Goal: Task Accomplishment & Management: Complete application form

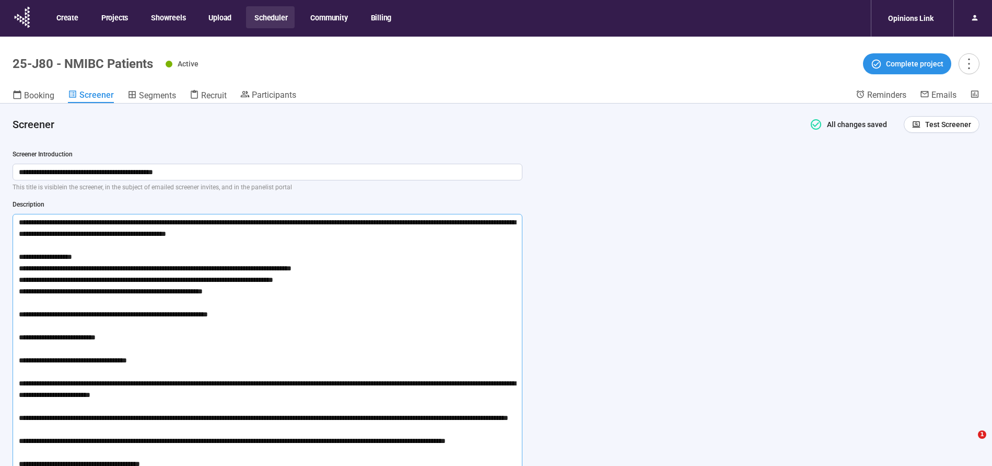
click at [128, 303] on textarea at bounding box center [268, 348] width 510 height 269
drag, startPoint x: 17, startPoint y: 220, endPoint x: 239, endPoint y: 461, distance: 327.2
click at [239, 461] on textarea at bounding box center [268, 348] width 510 height 269
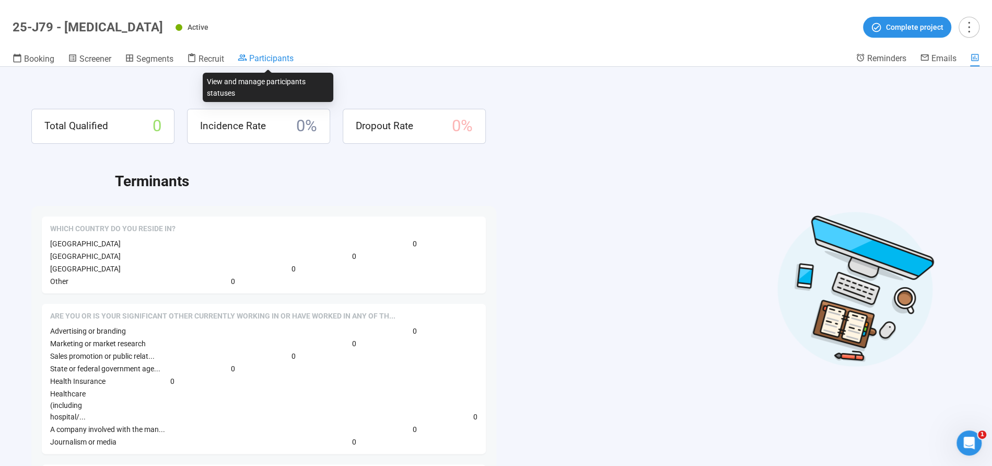
click at [269, 61] on span "Participants" at bounding box center [271, 58] width 44 height 10
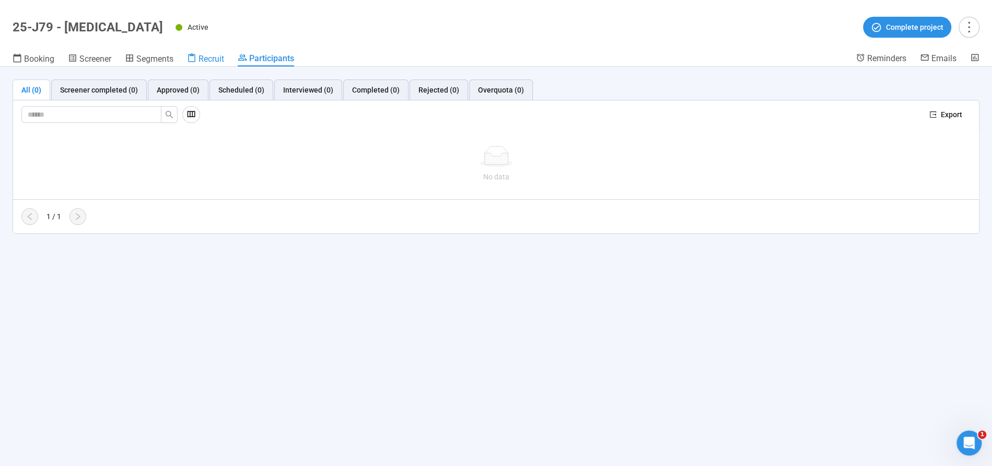
click at [212, 63] on span "Recruit" at bounding box center [212, 59] width 26 height 10
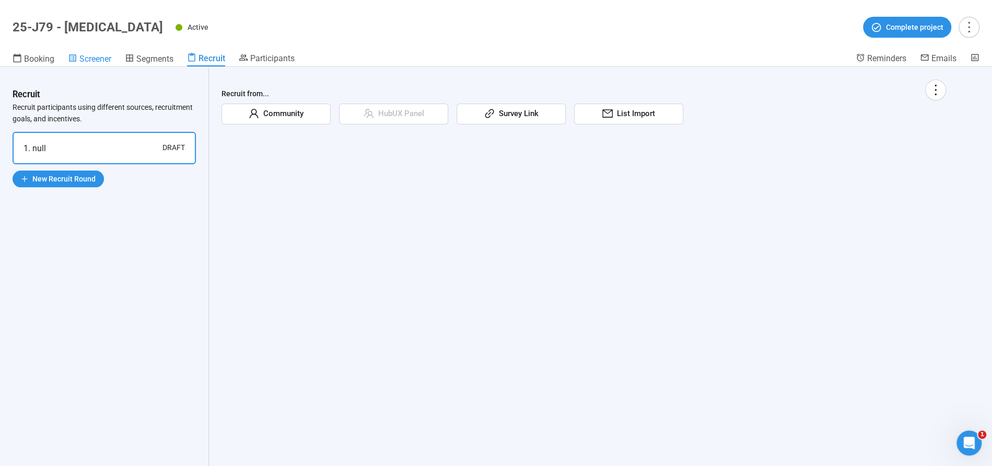
click at [91, 62] on span "Screener" at bounding box center [95, 59] width 32 height 10
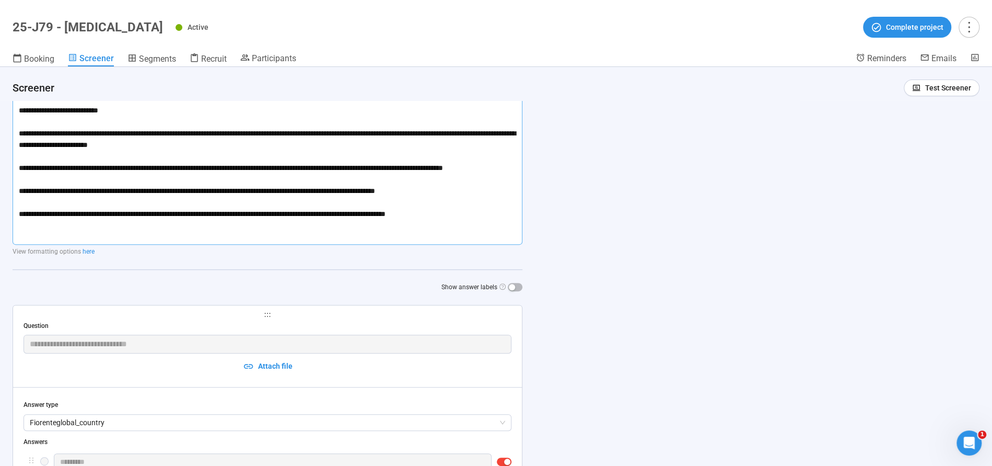
scroll to position [166, 0]
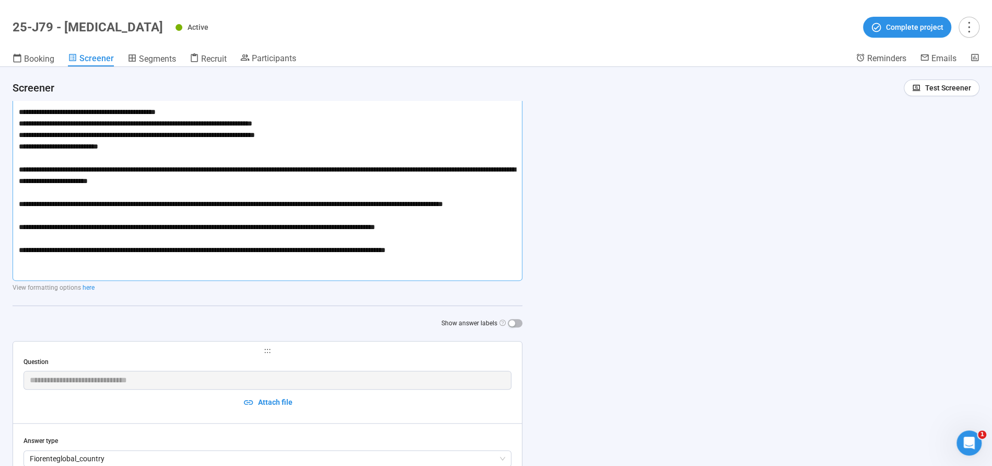
drag, startPoint x: 13, startPoint y: 181, endPoint x: 480, endPoint y: 276, distance: 476.8
click at [480, 276] on textarea at bounding box center [268, 145] width 510 height 269
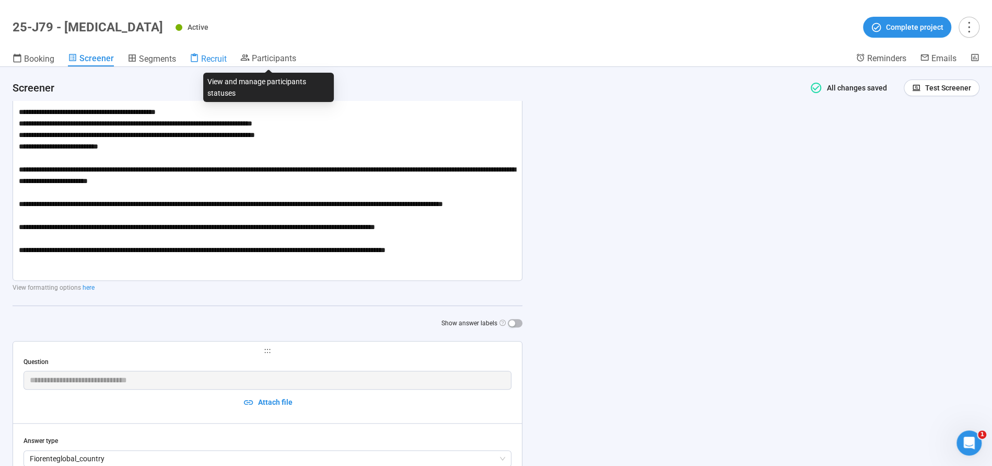
click at [220, 55] on span "Recruit" at bounding box center [214, 59] width 26 height 10
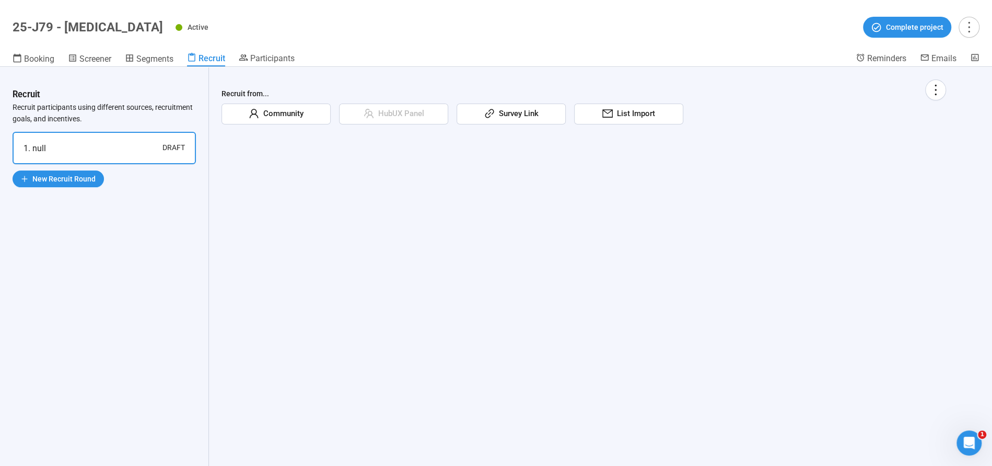
click at [623, 113] on span "List Import" at bounding box center [634, 114] width 42 height 13
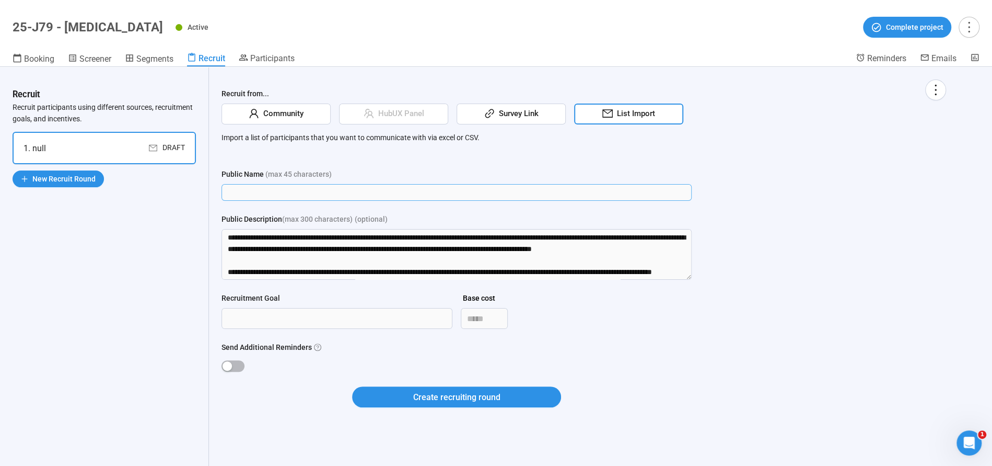
click at [353, 193] on input "Public Name (max 45 characters)" at bounding box center [457, 192] width 470 height 17
type input "**********"
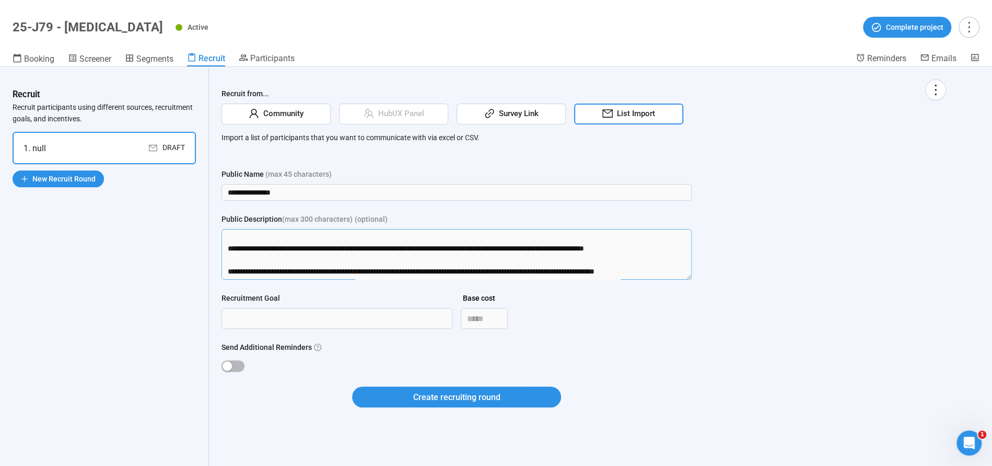
scroll to position [241, 0]
drag, startPoint x: 246, startPoint y: 252, endPoint x: 297, endPoint y: 456, distance: 210.5
click at [297, 456] on div "**********" at bounding box center [584, 266] width 750 height 399
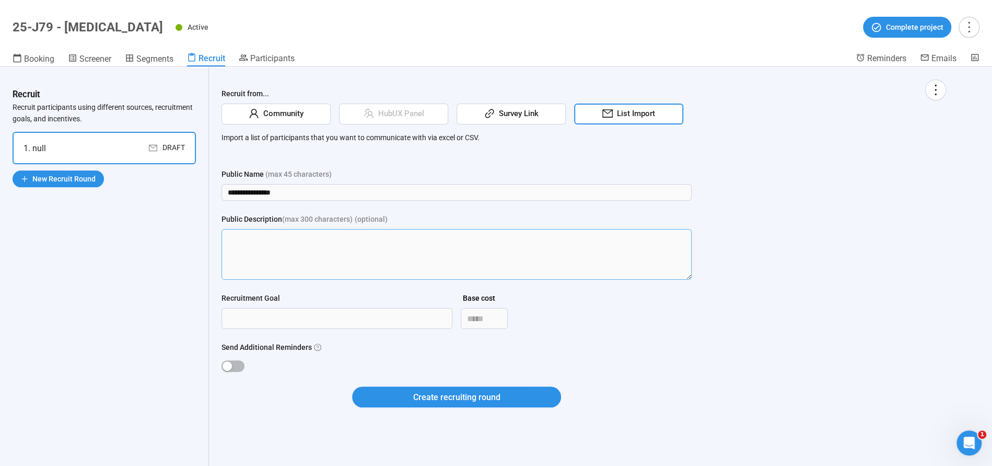
scroll to position [0, 0]
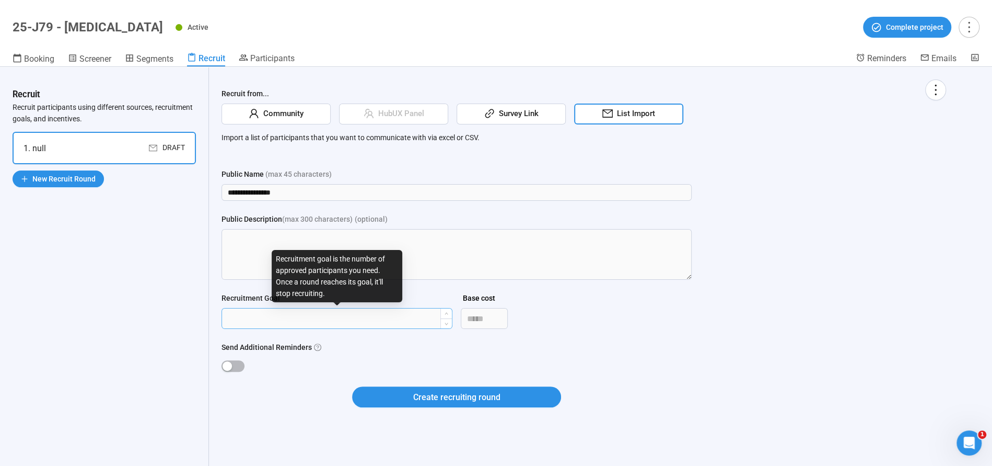
click at [268, 318] on input "Recruitment Goal" at bounding box center [337, 318] width 230 height 20
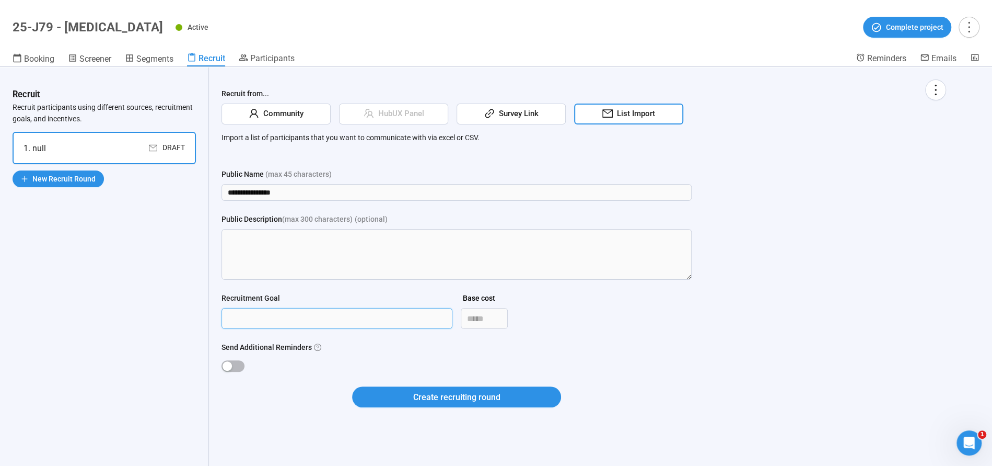
type input "****"
drag, startPoint x: 234, startPoint y: 354, endPoint x: 238, endPoint y: 364, distance: 10.3
click at [236, 357] on div "Send Additional Reminders" at bounding box center [457, 357] width 470 height 32
click at [238, 364] on span "button" at bounding box center [233, 365] width 23 height 11
click at [493, 387] on button "Create recruiting round" at bounding box center [456, 396] width 209 height 21
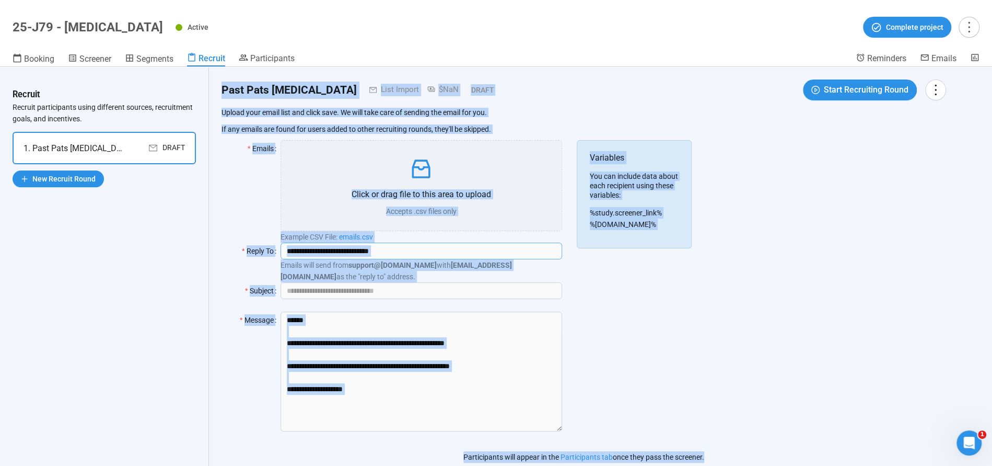
click at [363, 249] on input "**********" at bounding box center [421, 250] width 281 height 17
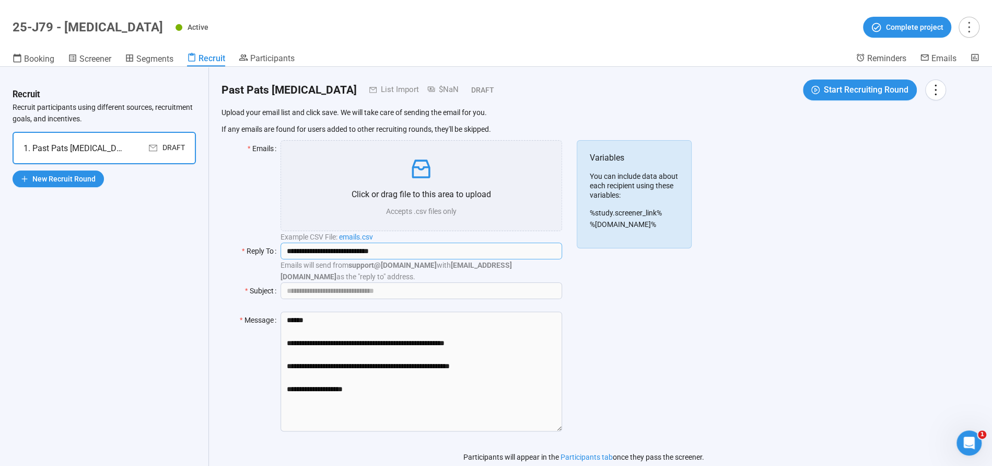
drag, startPoint x: 417, startPoint y: 255, endPoint x: 284, endPoint y: 237, distance: 134.4
click at [284, 237] on form "**********" at bounding box center [399, 292] width 355 height 304
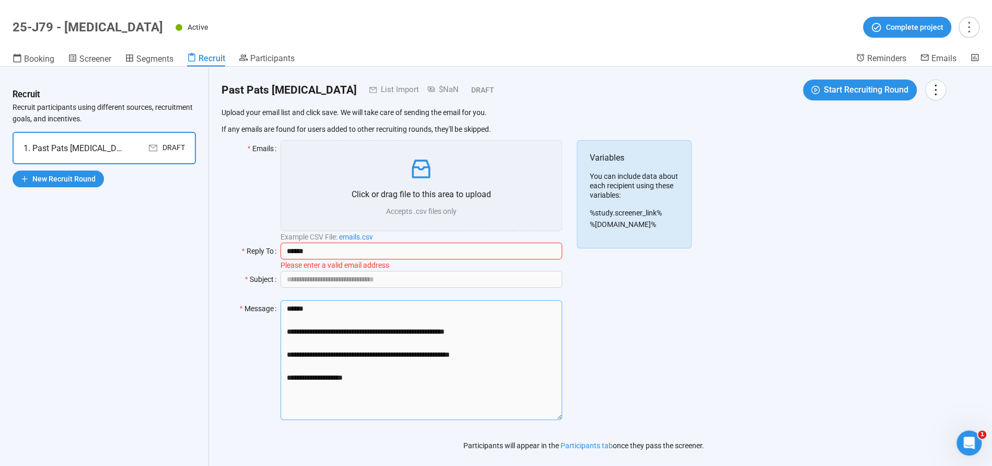
type input "**********"
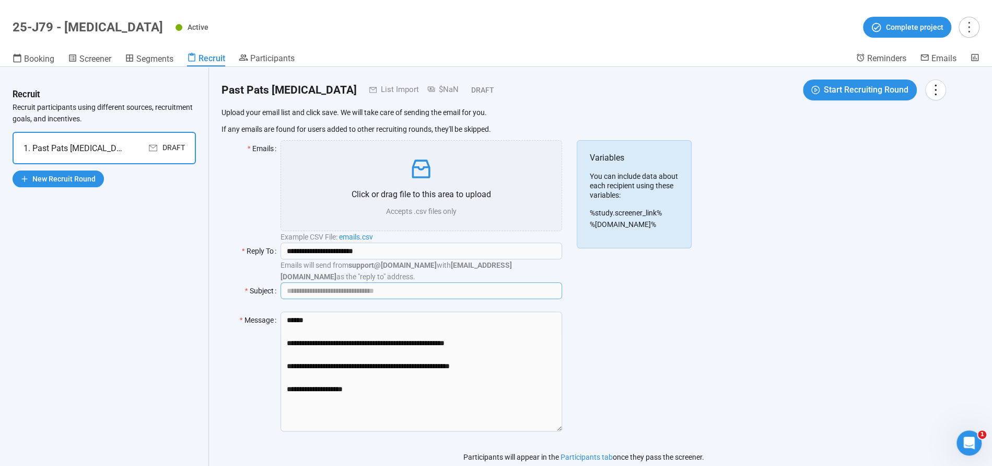
click at [350, 290] on input "Subject" at bounding box center [421, 290] width 281 height 17
type input "**********"
drag, startPoint x: 408, startPoint y: 341, endPoint x: 499, endPoint y: 366, distance: 94.9
click at [499, 367] on textarea "**********" at bounding box center [422, 371] width 282 height 120
paste textarea "**********"
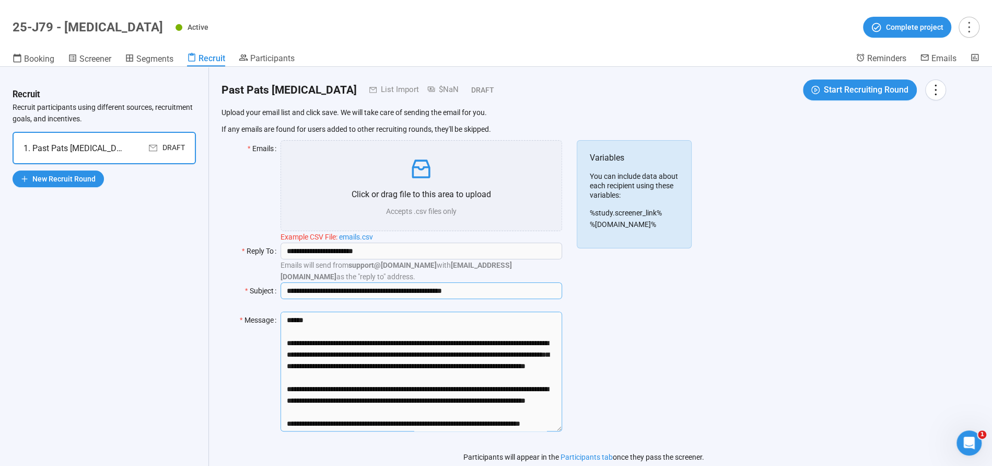
type textarea "**********"
click at [318, 286] on input "**********" at bounding box center [421, 290] width 281 height 17
drag, startPoint x: 359, startPoint y: 289, endPoint x: 496, endPoint y: 276, distance: 137.5
click at [481, 286] on input "**********" at bounding box center [421, 290] width 281 height 17
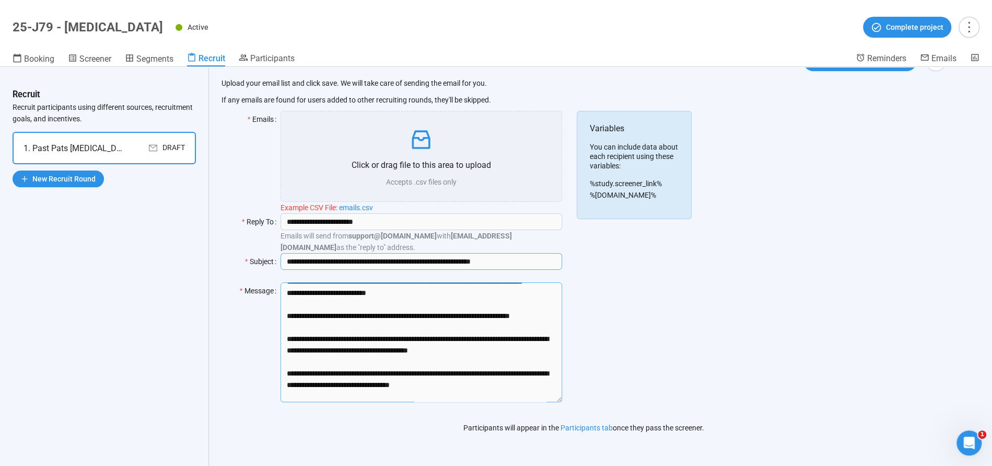
scroll to position [207, 0]
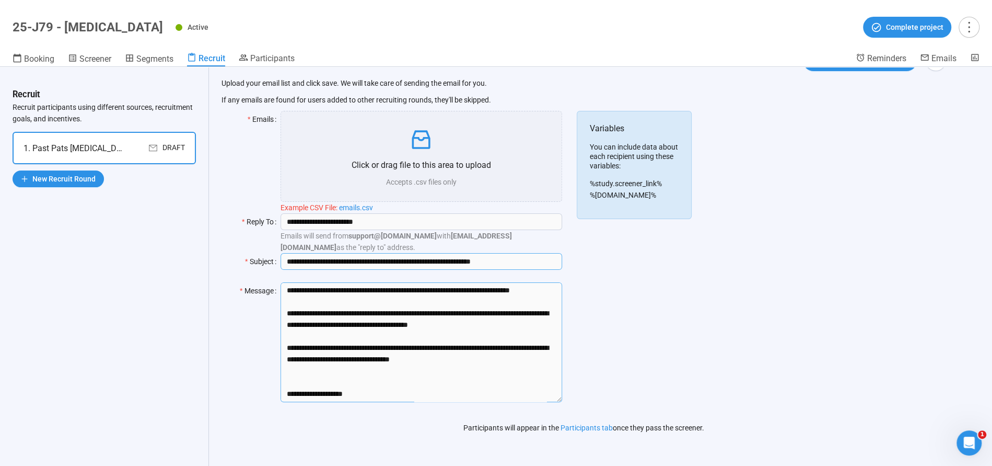
type input "**********"
click at [358, 371] on textarea "Message" at bounding box center [422, 342] width 282 height 120
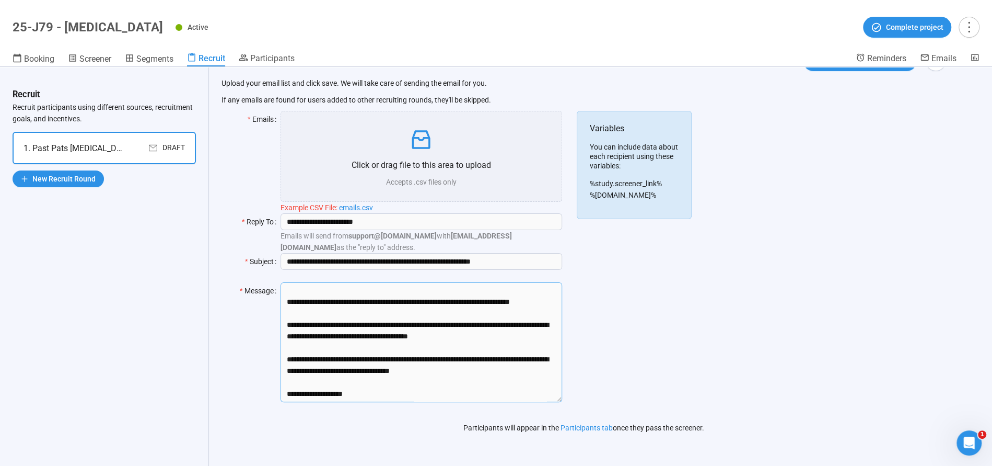
scroll to position [195, 0]
click at [445, 390] on textarea "Message" at bounding box center [422, 342] width 282 height 120
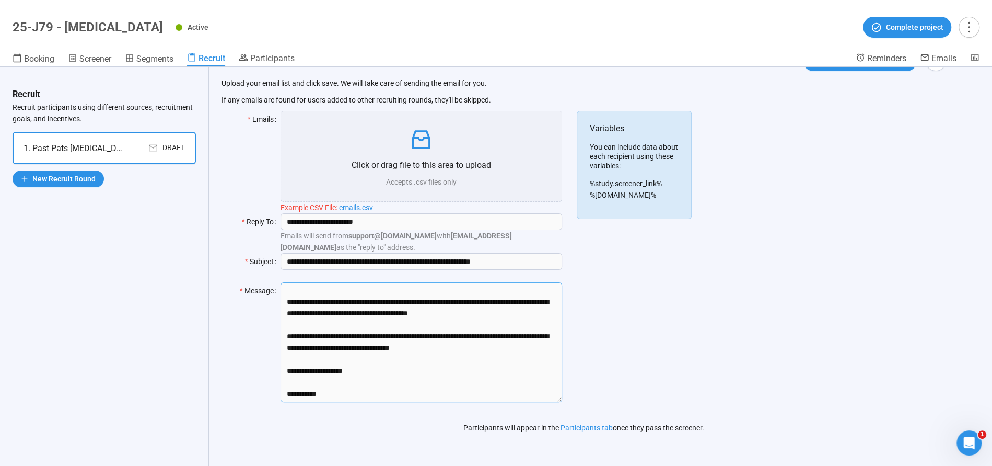
scroll to position [226, 0]
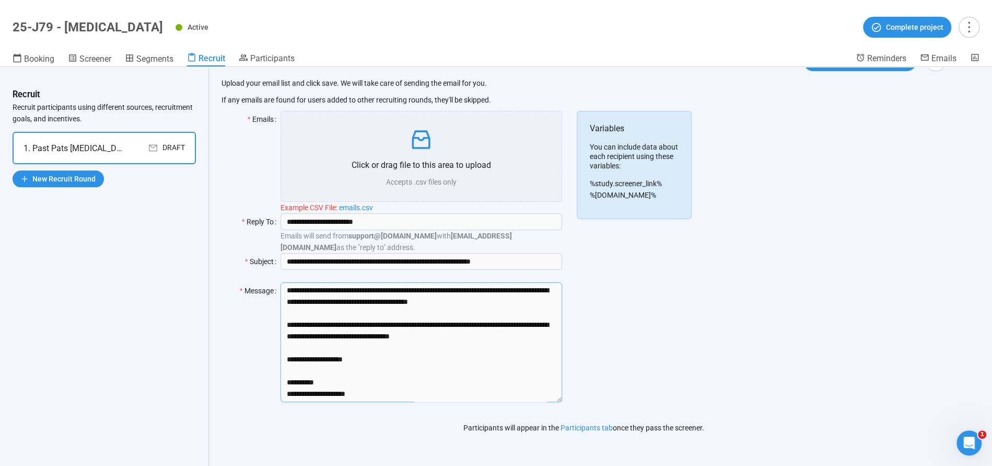
type textarea "**********"
click at [632, 368] on div "Variables You can include data about each recipient using these variables: %stu…" at bounding box center [634, 263] width 115 height 304
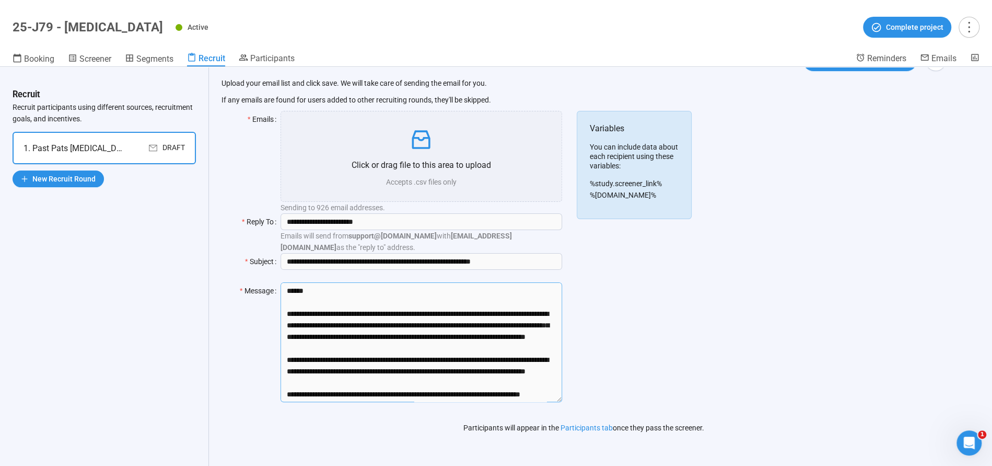
drag, startPoint x: 391, startPoint y: 397, endPoint x: 269, endPoint y: 200, distance: 231.7
click at [269, 200] on form "**********" at bounding box center [399, 263] width 355 height 304
click at [363, 303] on textarea "Message" at bounding box center [422, 342] width 282 height 120
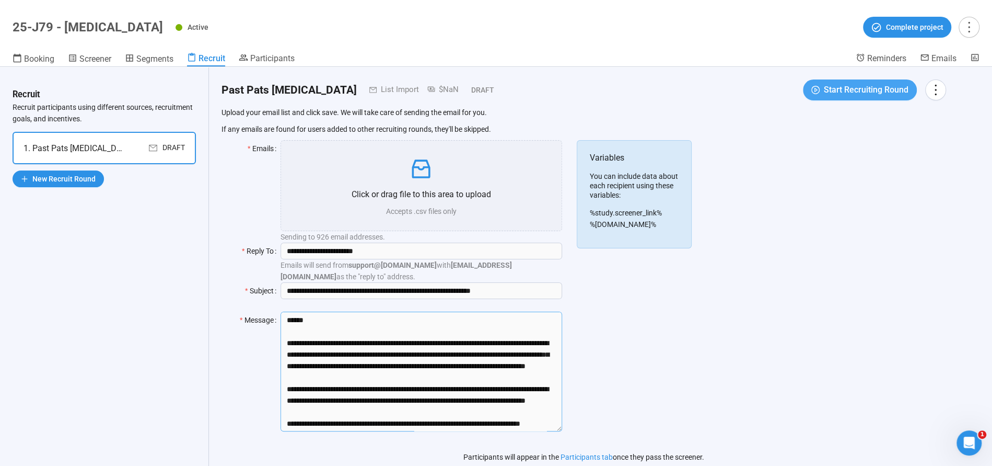
scroll to position [8, 0]
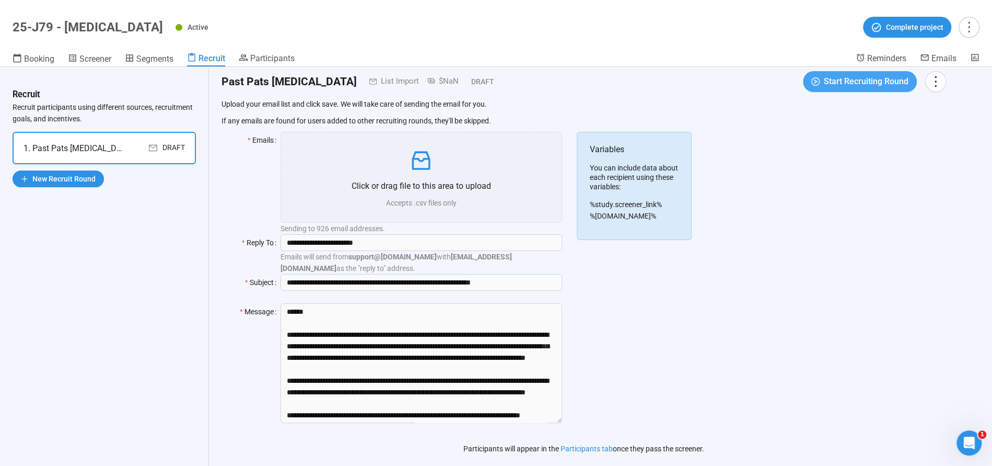
click at [862, 87] on span "Start Recruiting Round" at bounding box center [866, 81] width 85 height 13
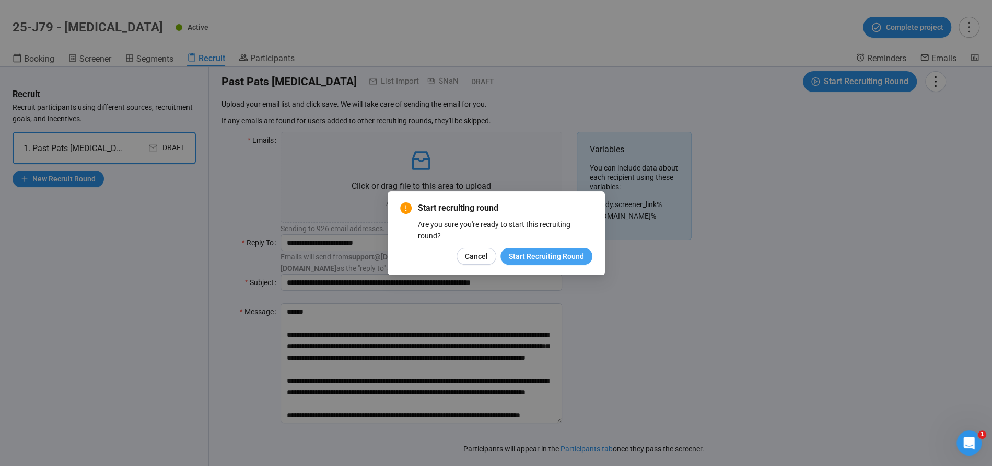
click at [547, 257] on span "Start Recruiting Round" at bounding box center [546, 255] width 75 height 11
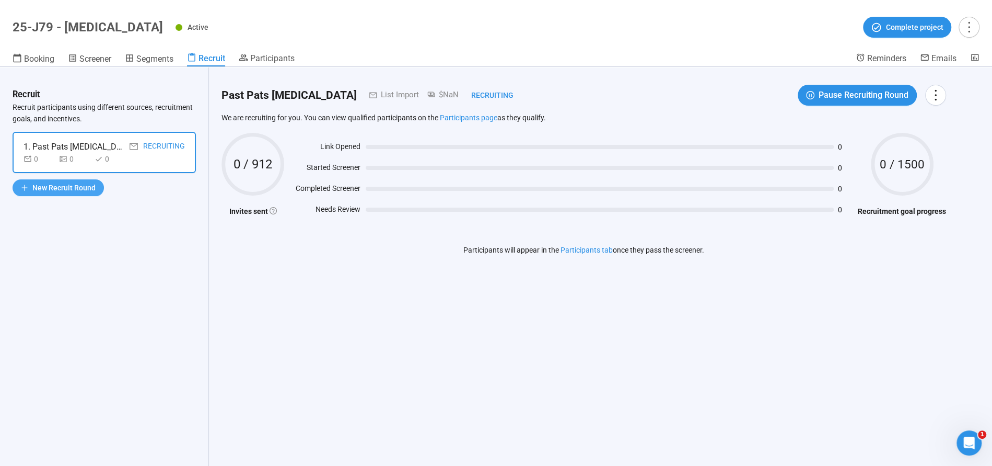
click at [54, 189] on span "New Recruit Round" at bounding box center [63, 187] width 63 height 11
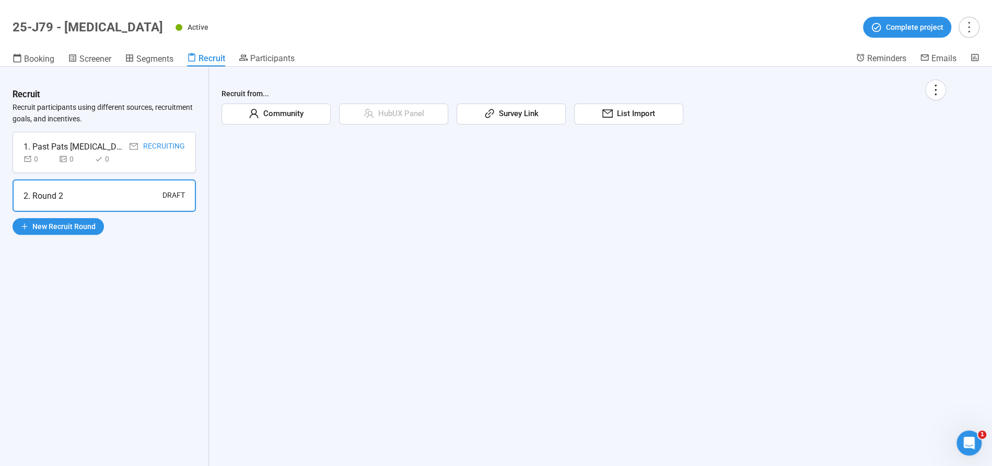
click at [276, 116] on span "Community" at bounding box center [281, 114] width 44 height 13
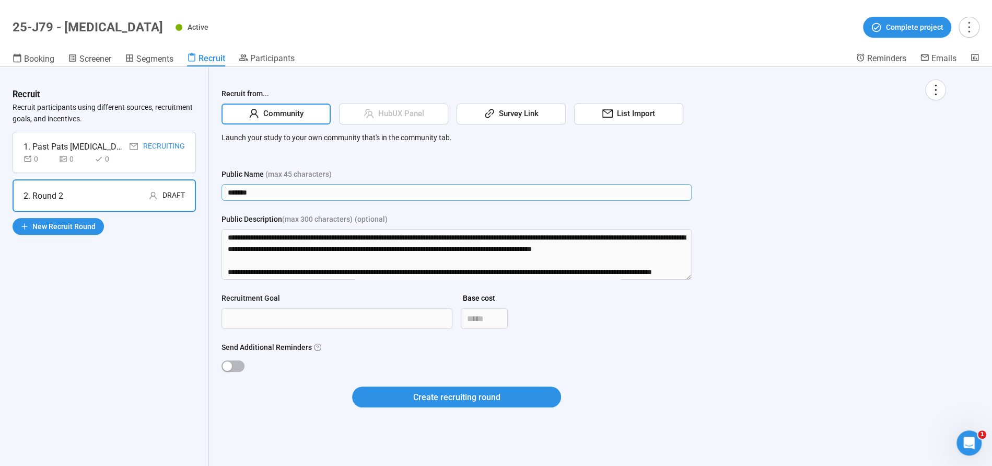
drag, startPoint x: 276, startPoint y: 194, endPoint x: 296, endPoint y: 143, distance: 55.4
click at [216, 184] on div "Recruit from... Community HubUX Panel Survey Link List Import Launch your study…" at bounding box center [584, 256] width 750 height 378
type input "**********"
click at [228, 239] on textarea "Public Description (max 300 characters) (optional)" at bounding box center [457, 254] width 470 height 51
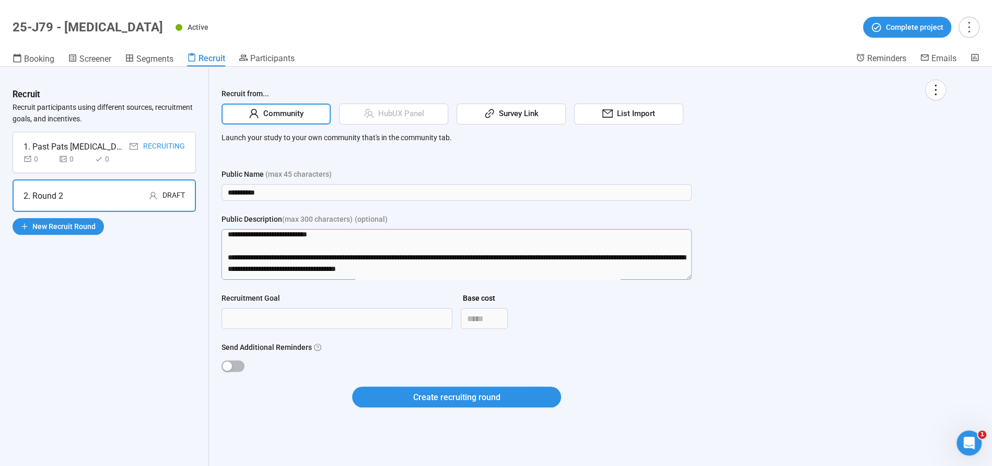
scroll to position [241, 0]
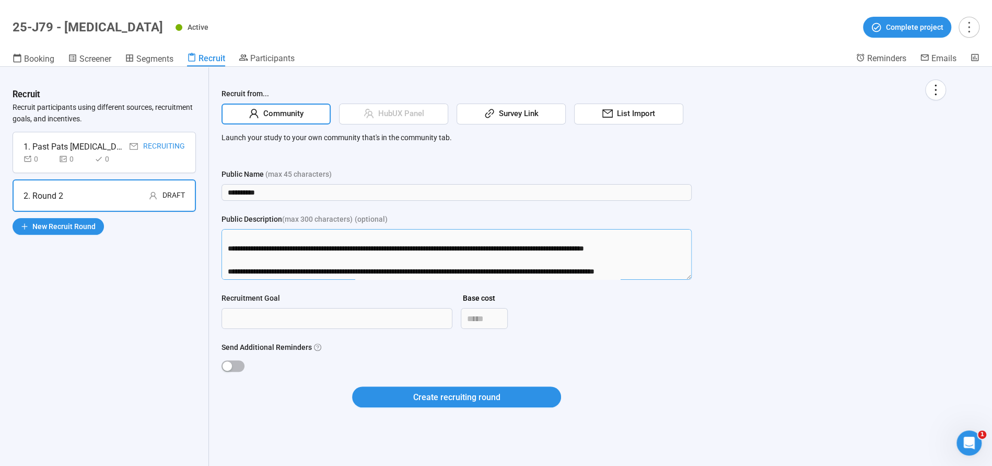
drag, startPoint x: 235, startPoint y: 236, endPoint x: 275, endPoint y: 299, distance: 74.9
click at [275, 299] on form "**********" at bounding box center [457, 293] width 470 height 251
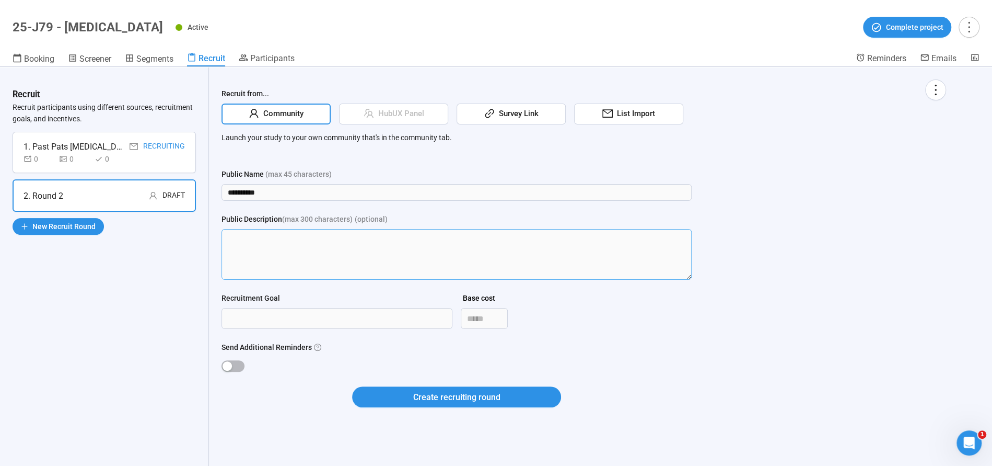
scroll to position [0, 0]
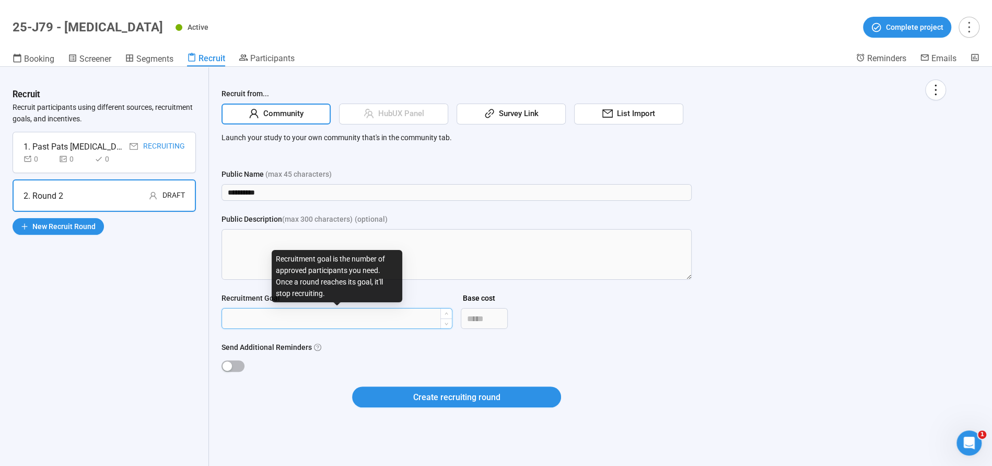
click at [281, 323] on input "Recruitment Goal" at bounding box center [337, 318] width 230 height 20
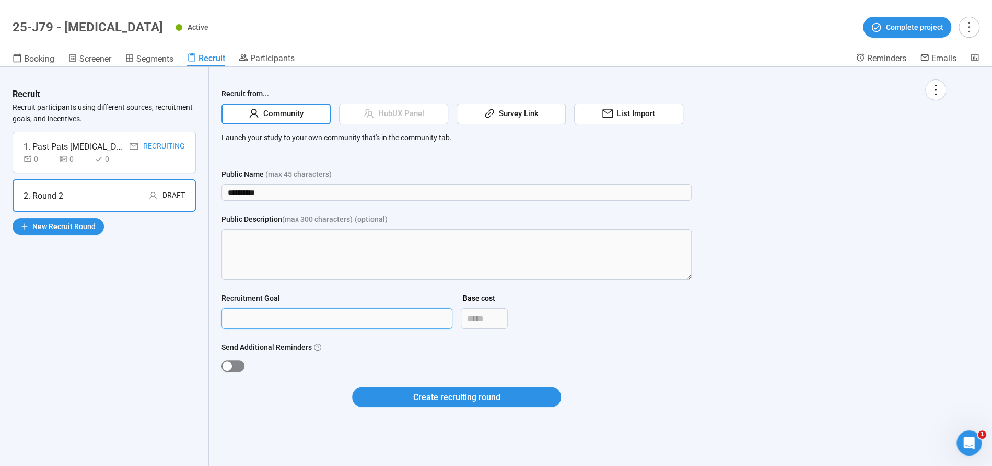
type input "****"
drag, startPoint x: 234, startPoint y: 360, endPoint x: 292, endPoint y: 382, distance: 62.0
click at [235, 361] on span "button" at bounding box center [233, 365] width 23 height 11
drag, startPoint x: 460, startPoint y: 402, endPoint x: 508, endPoint y: 381, distance: 52.4
click at [460, 402] on span "Create recruiting round" at bounding box center [456, 396] width 87 height 13
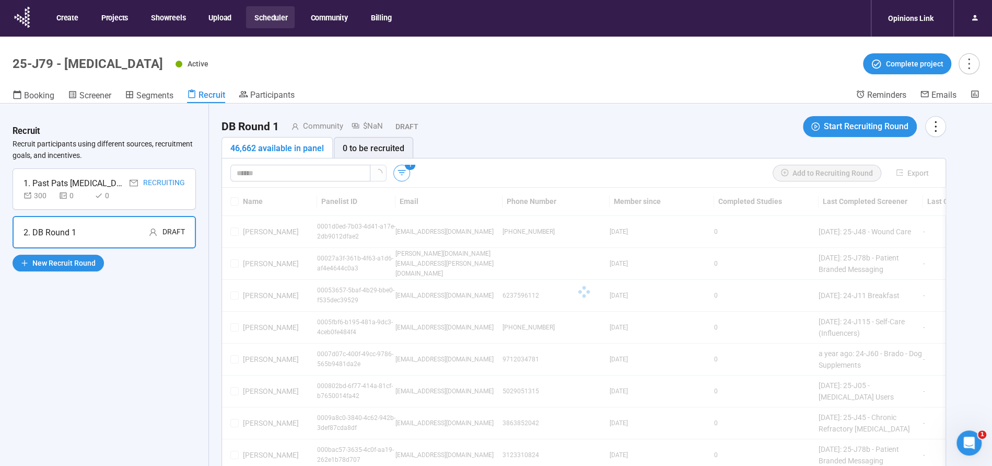
click at [404, 173] on icon "button" at bounding box center [402, 172] width 10 height 10
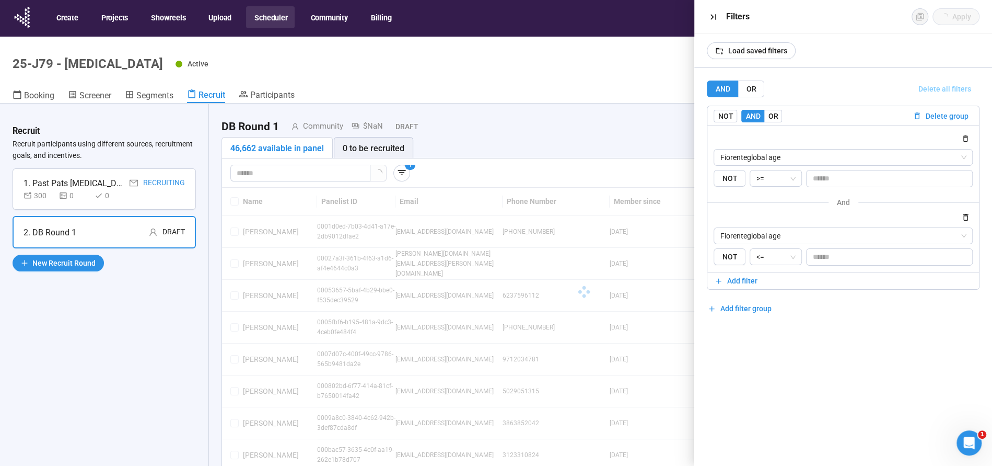
click at [951, 86] on span "Delete all filters" at bounding box center [944, 88] width 53 height 11
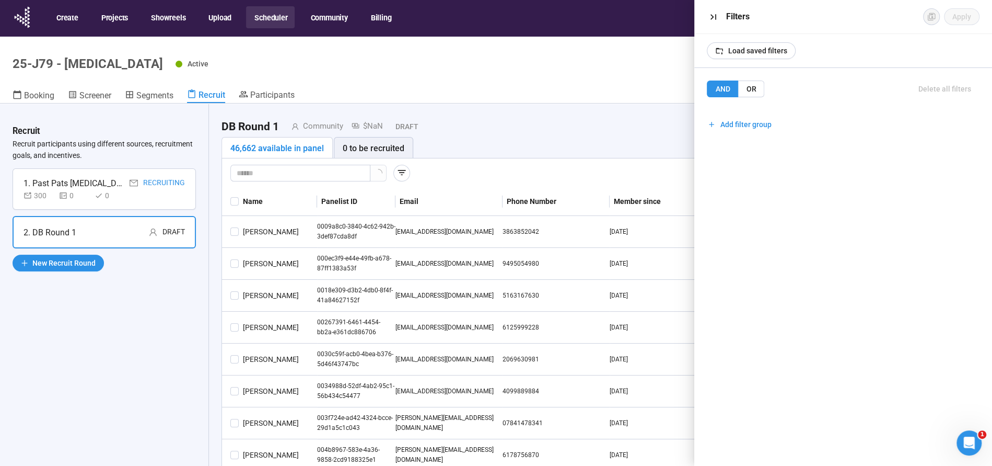
click at [759, 118] on button "Add filter group" at bounding box center [739, 124] width 65 height 17
click at [729, 145] on span "Add filter" at bounding box center [742, 147] width 30 height 11
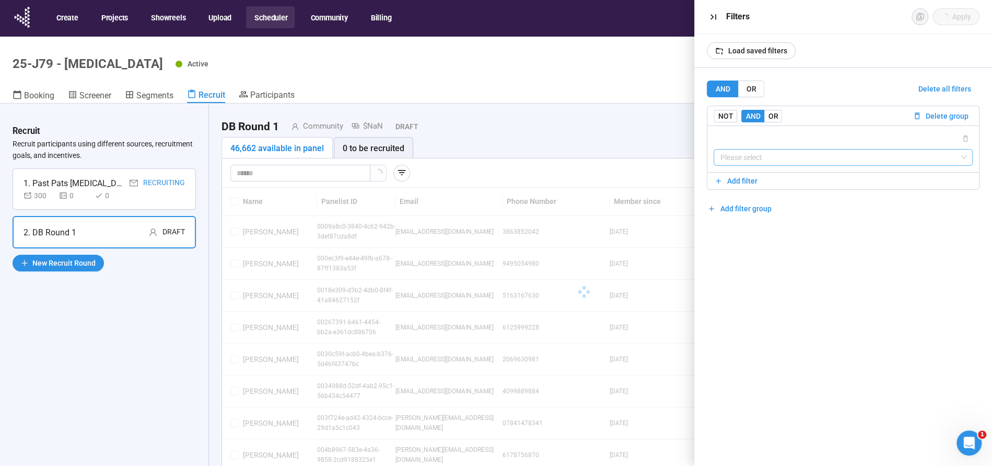
click at [782, 159] on input "search" at bounding box center [843, 157] width 247 height 16
type input "*******"
click at [784, 158] on input "*******" at bounding box center [843, 157] width 247 height 16
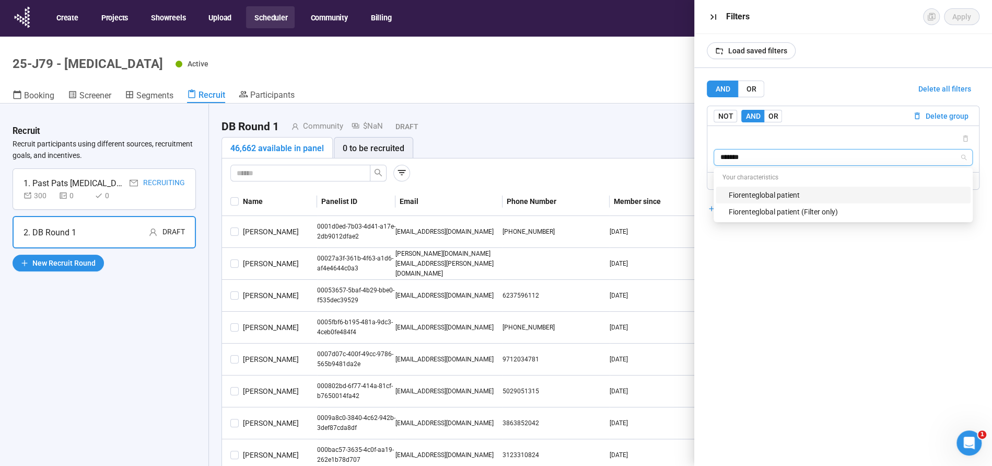
click at [755, 197] on div "Fiorenteglobal patient" at bounding box center [846, 194] width 236 height 11
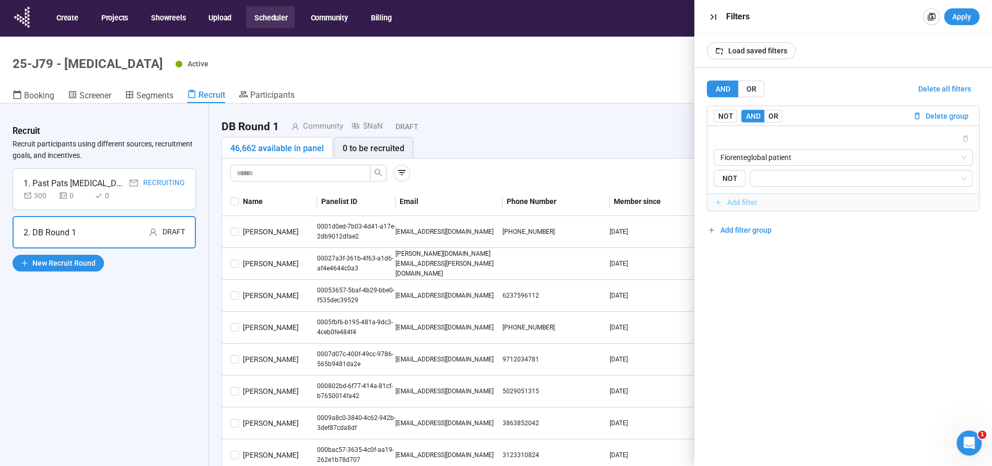
click at [736, 202] on span "Add filter" at bounding box center [742, 201] width 30 height 11
drag, startPoint x: 776, startPoint y: 117, endPoint x: 782, endPoint y: 207, distance: 90.5
click at [776, 117] on label "OR" at bounding box center [773, 116] width 18 height 13
click at [767, 236] on input "search" at bounding box center [843, 236] width 247 height 16
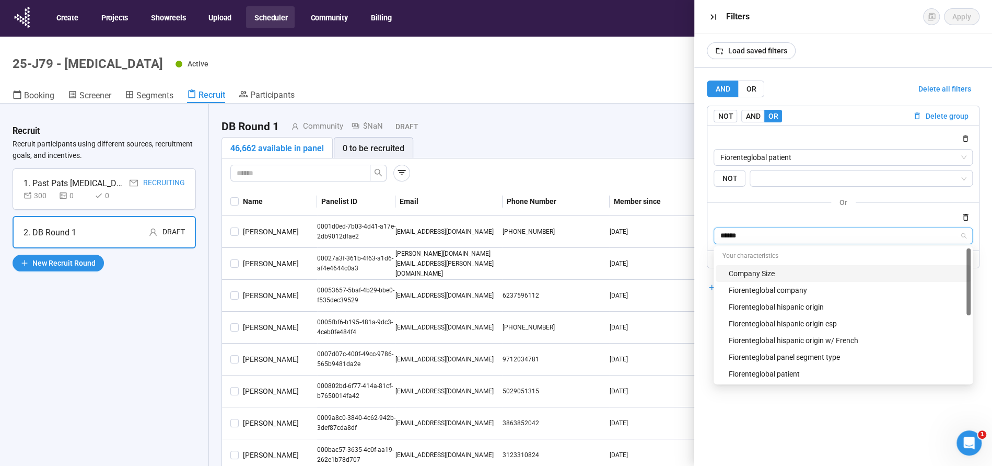
type input "*******"
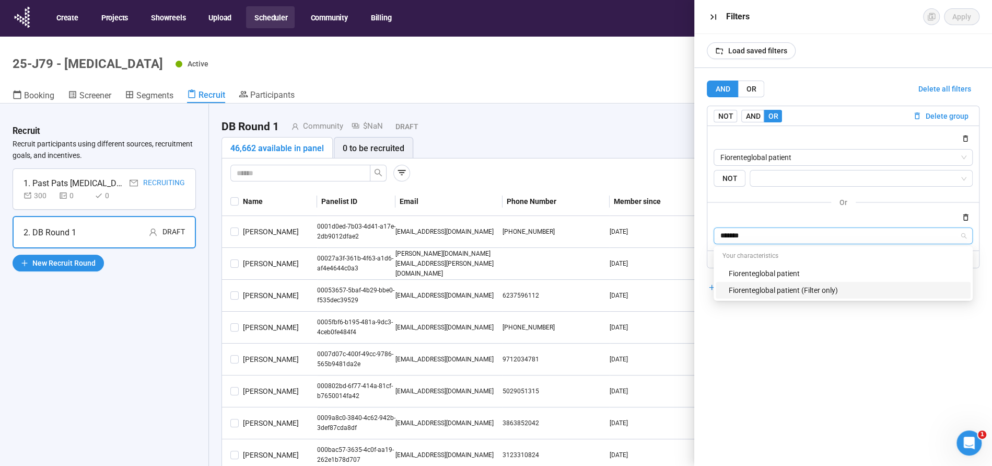
click at [783, 294] on div "Fiorenteglobal patient (Filter only)" at bounding box center [846, 289] width 236 height 11
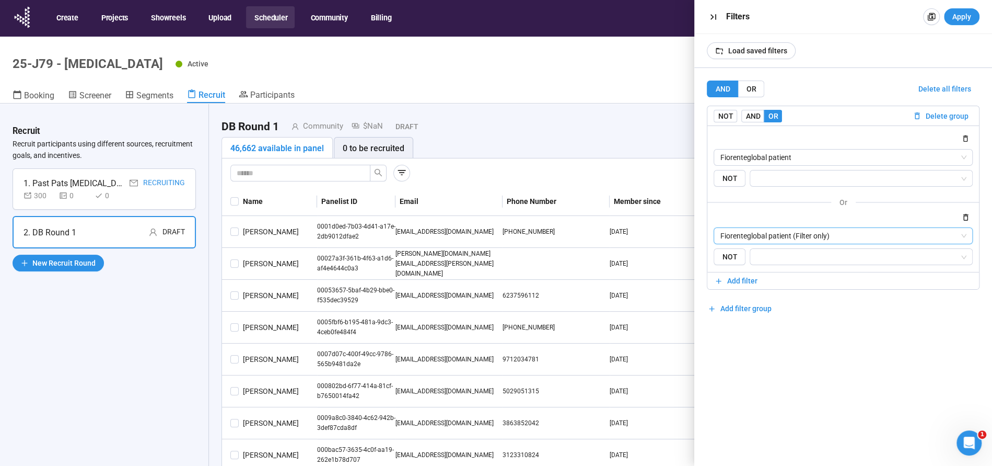
click at [789, 168] on div "Fiorenteglobal patient {"type":"RESPONSE","characteristicId":"824ee3aa-9a3c-49f…" at bounding box center [843, 168] width 259 height 38
click at [794, 178] on input "search" at bounding box center [858, 178] width 203 height 13
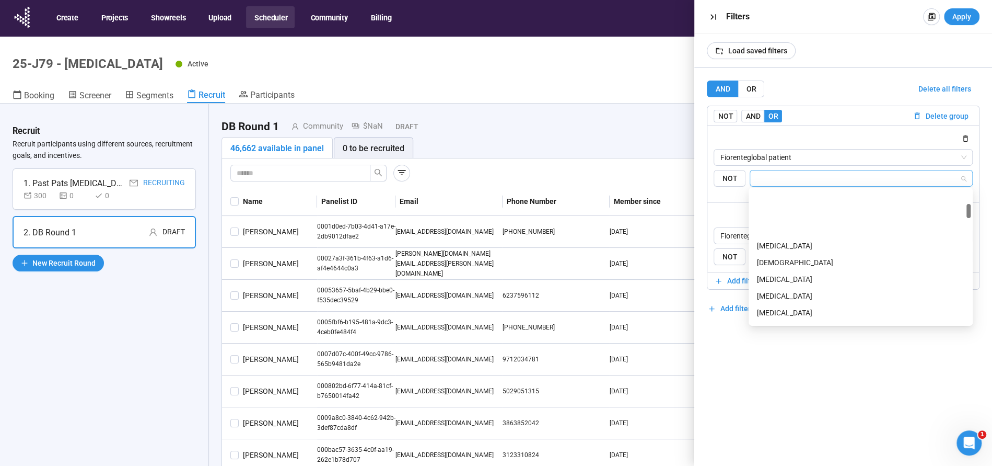
scroll to position [131, 0]
click at [768, 250] on div "Bladder Cancer" at bounding box center [860, 251] width 207 height 11
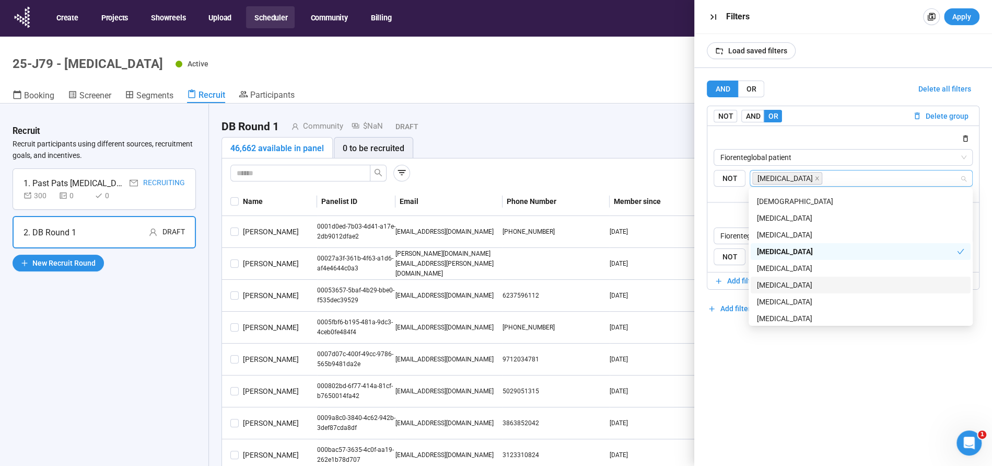
click at [795, 280] on div "Breast Cancer" at bounding box center [860, 284] width 207 height 11
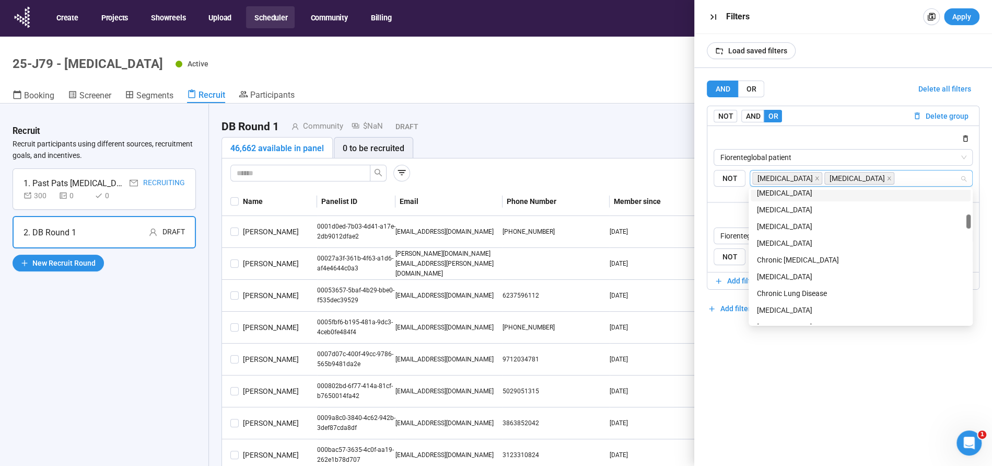
scroll to position [240, 0]
click at [770, 208] on div "Cancer" at bounding box center [860, 208] width 207 height 11
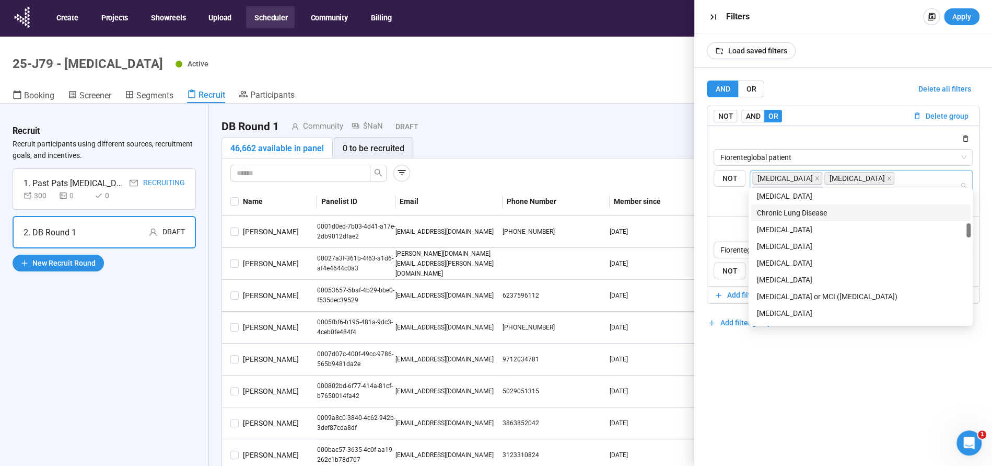
scroll to position [321, 0]
click at [773, 225] on div "Colon cancer" at bounding box center [860, 228] width 207 height 11
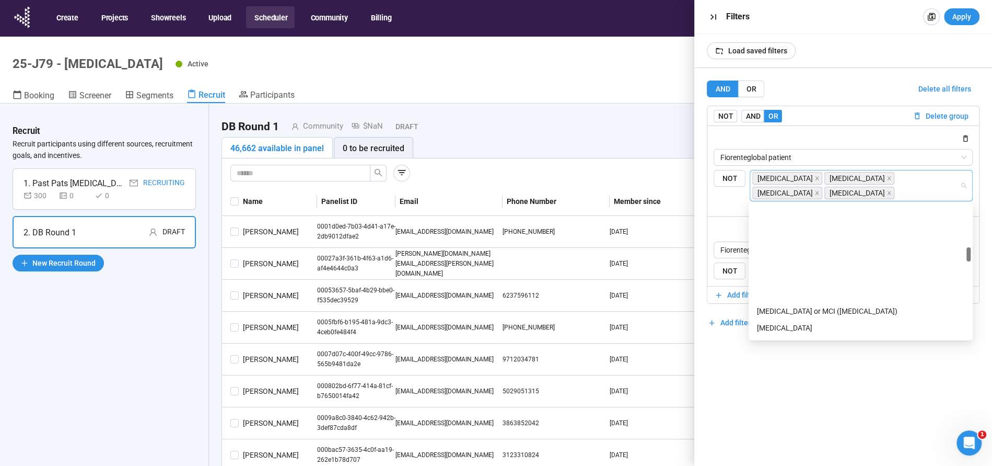
scroll to position [420, 0]
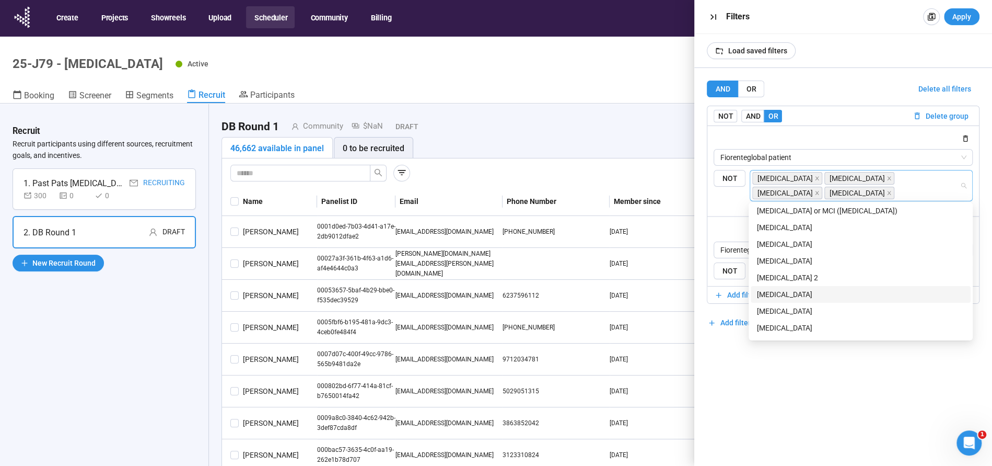
click at [770, 327] on div "Endometriosis" at bounding box center [860, 327] width 207 height 11
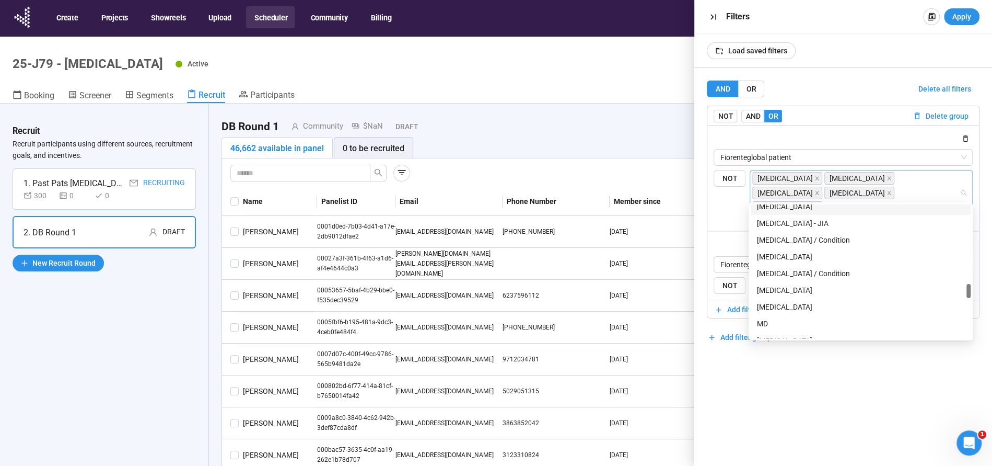
scroll to position [843, 0]
click at [809, 238] on div "Kidney Disease / Condition" at bounding box center [860, 239] width 207 height 11
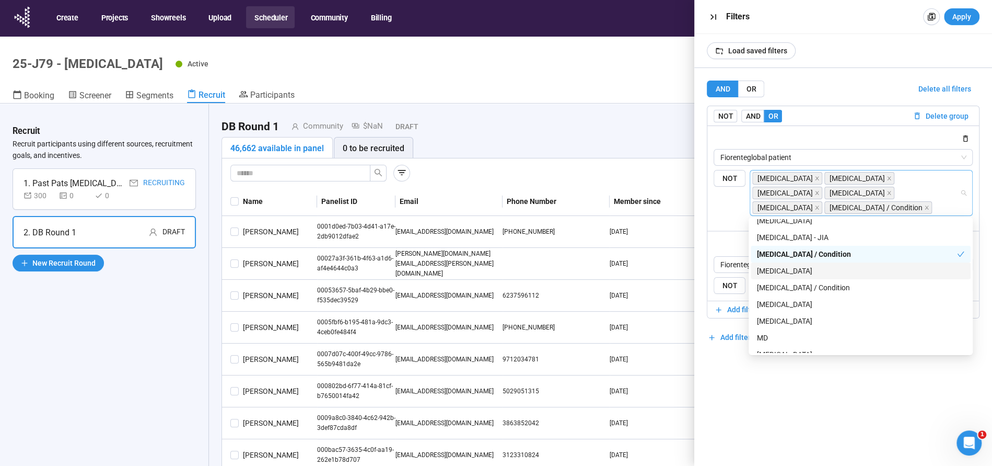
click at [788, 269] on div "Liver Cancer" at bounding box center [860, 270] width 207 height 11
click at [783, 286] on div "Liver Disease / Condition" at bounding box center [860, 287] width 207 height 11
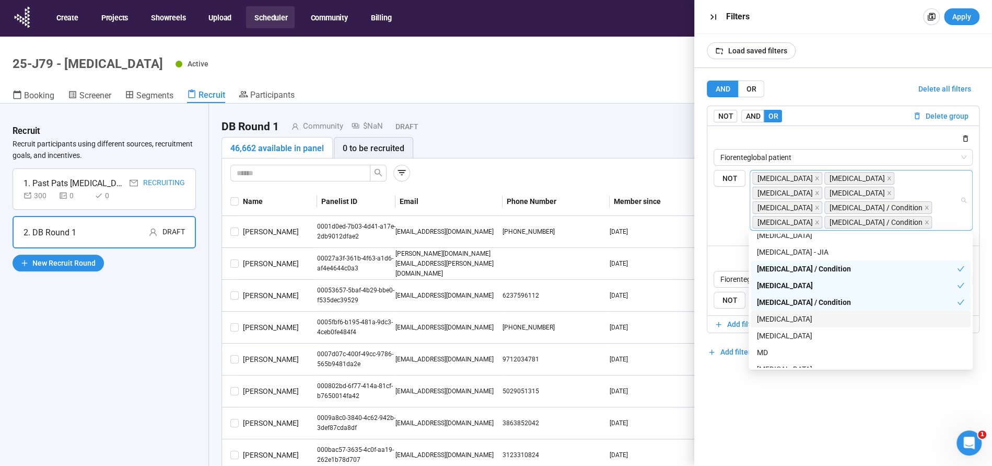
click at [775, 320] on div "Lung Cancer" at bounding box center [860, 318] width 207 height 11
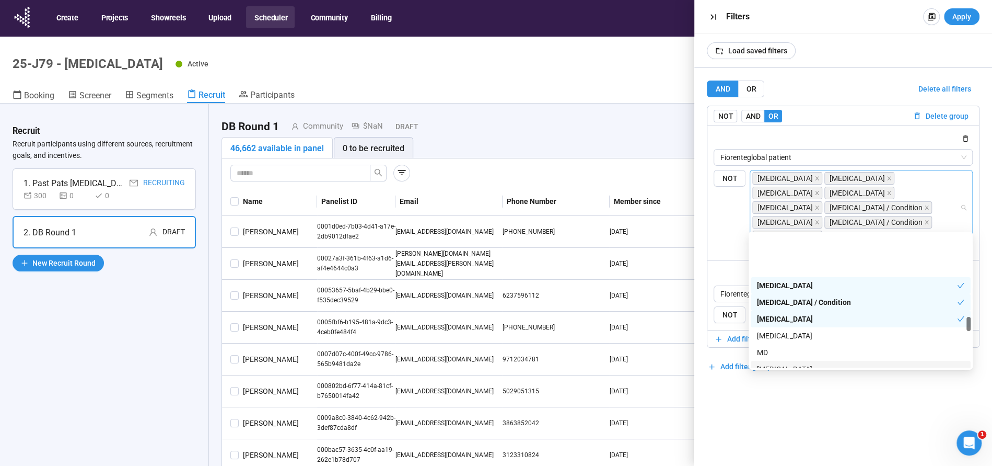
scroll to position [920, 0]
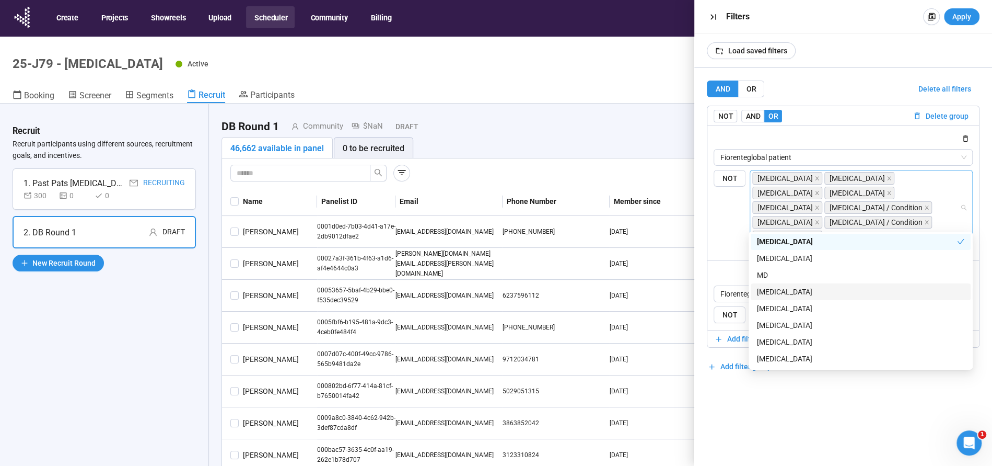
click at [765, 288] on div "Melanoma" at bounding box center [860, 291] width 207 height 11
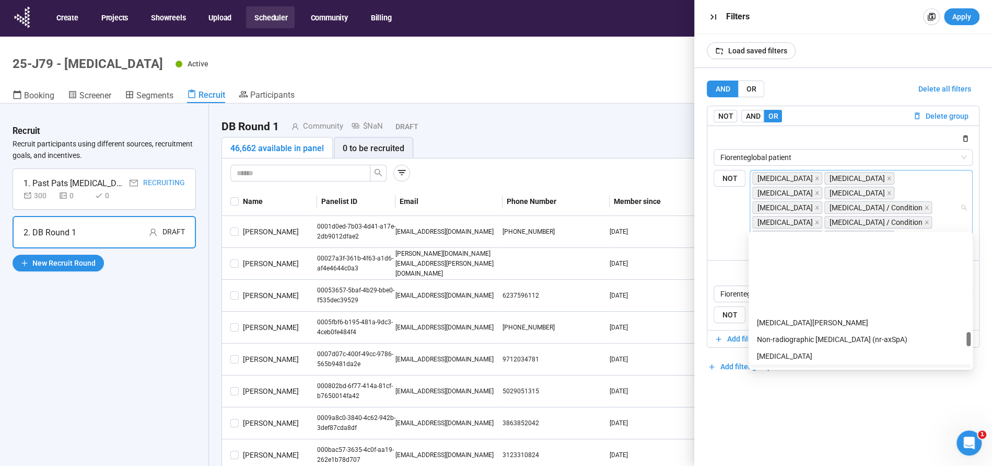
scroll to position [1095, 0]
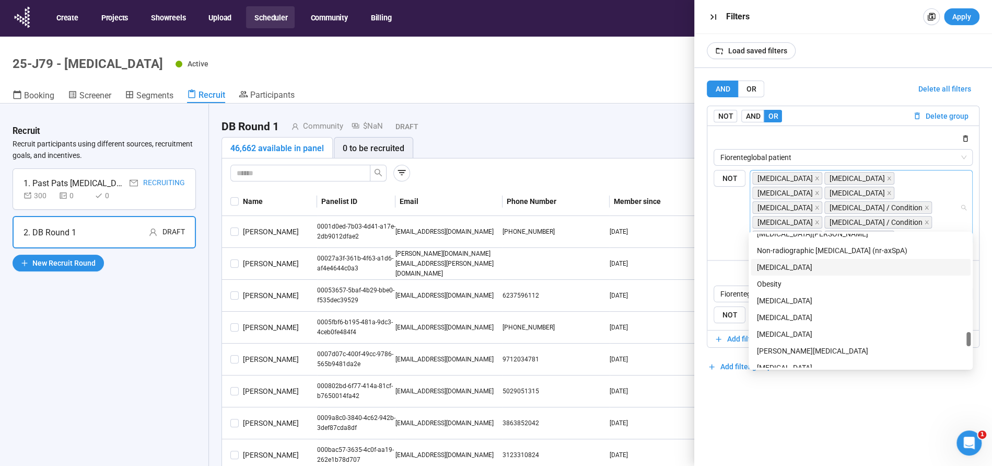
click at [816, 267] on div "Non-Small Cell Lung Cancer" at bounding box center [860, 266] width 207 height 11
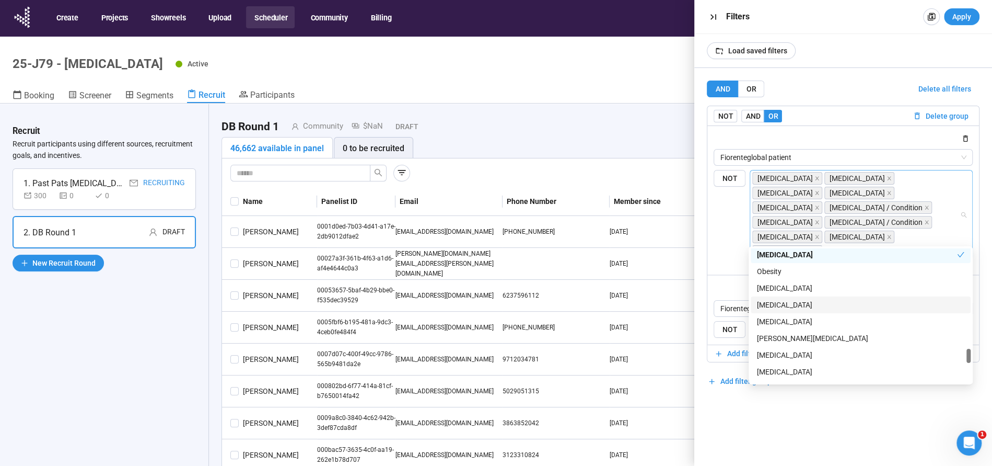
scroll to position [1134, 0]
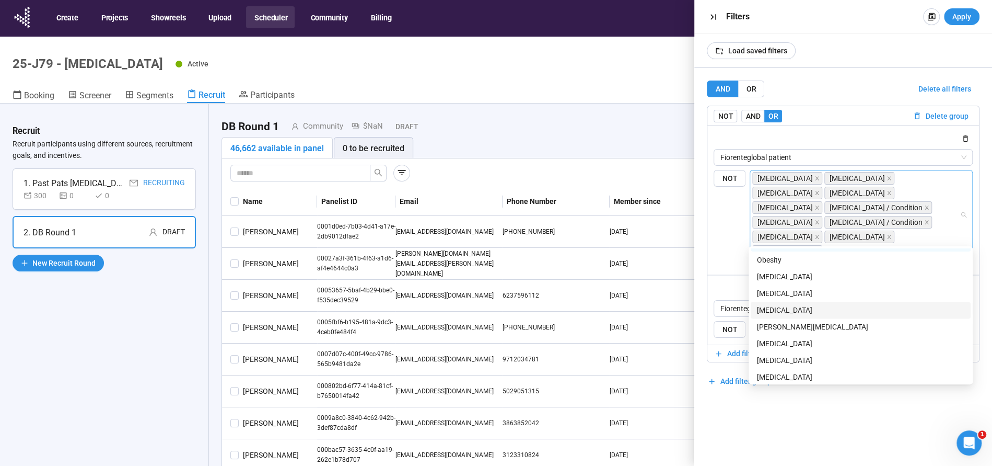
click at [770, 310] on div "Pancreatic Cancer" at bounding box center [860, 309] width 207 height 11
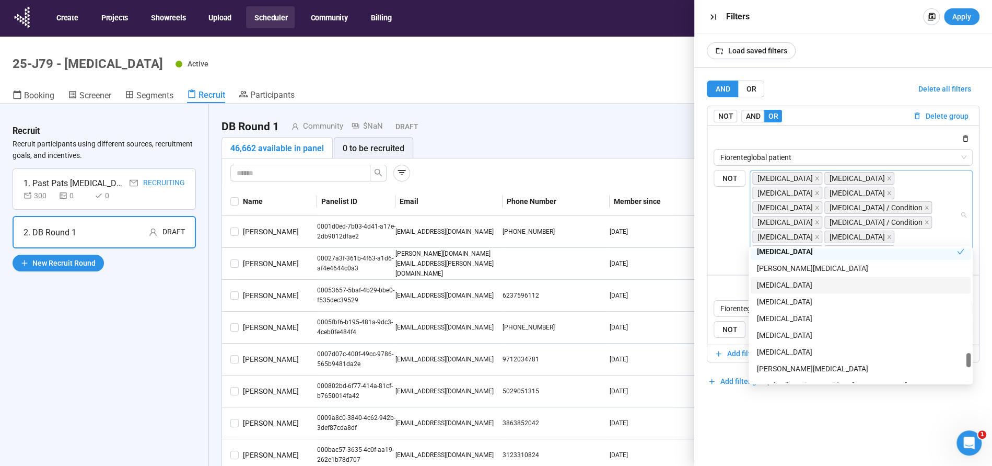
scroll to position [1194, 0]
click at [792, 298] on div "Prostate cancer" at bounding box center [860, 299] width 207 height 11
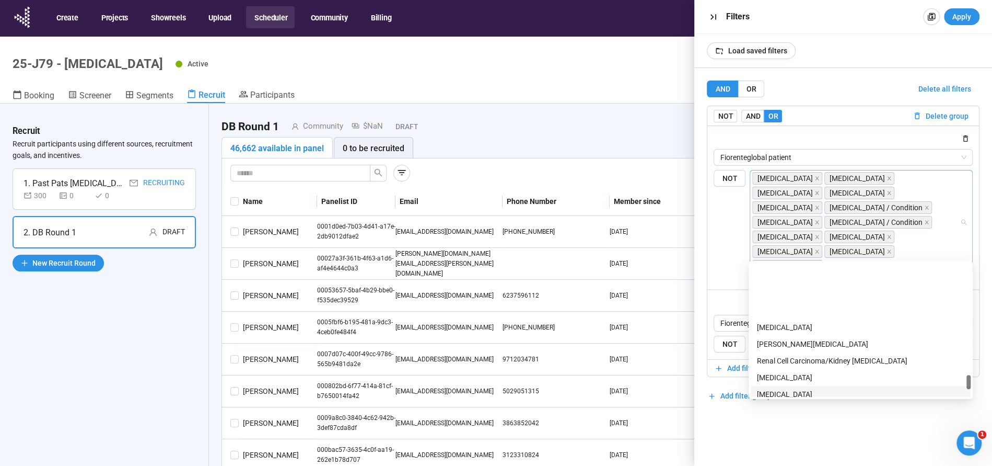
scroll to position [1299, 0]
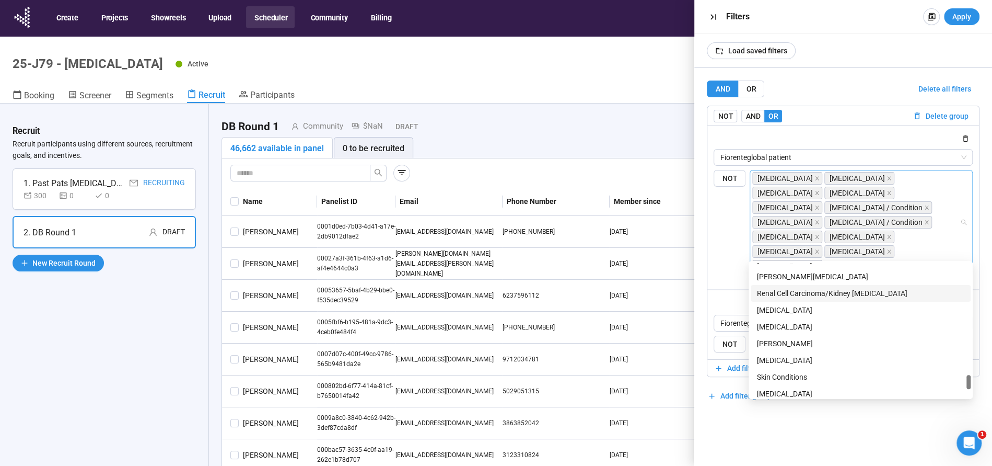
click at [815, 288] on div "Renal Cell Carcinoma/Kidney Cancer" at bounding box center [860, 292] width 207 height 11
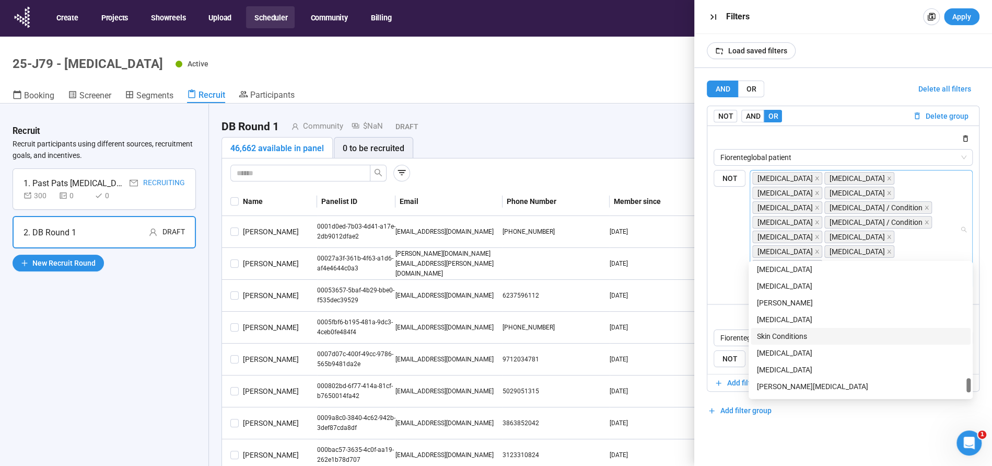
scroll to position [1340, 0]
click at [790, 317] on div "Skin Cancer" at bounding box center [860, 318] width 207 height 11
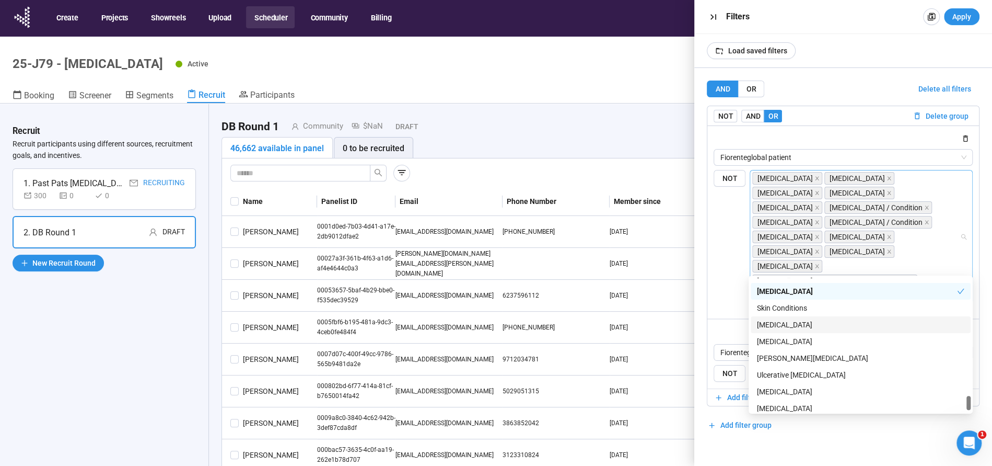
scroll to position [1385, 0]
click at [802, 339] on div "Small Cell Lung Cancer" at bounding box center [860, 338] width 207 height 11
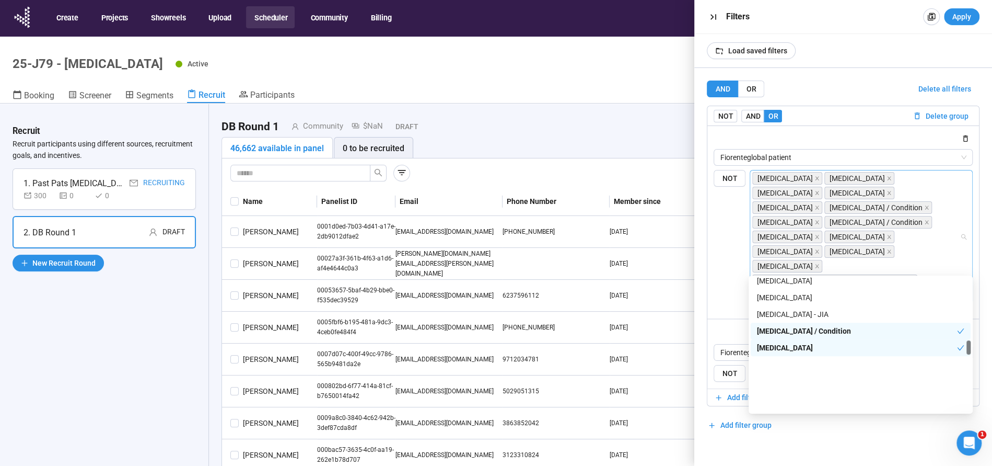
scroll to position [738, 0]
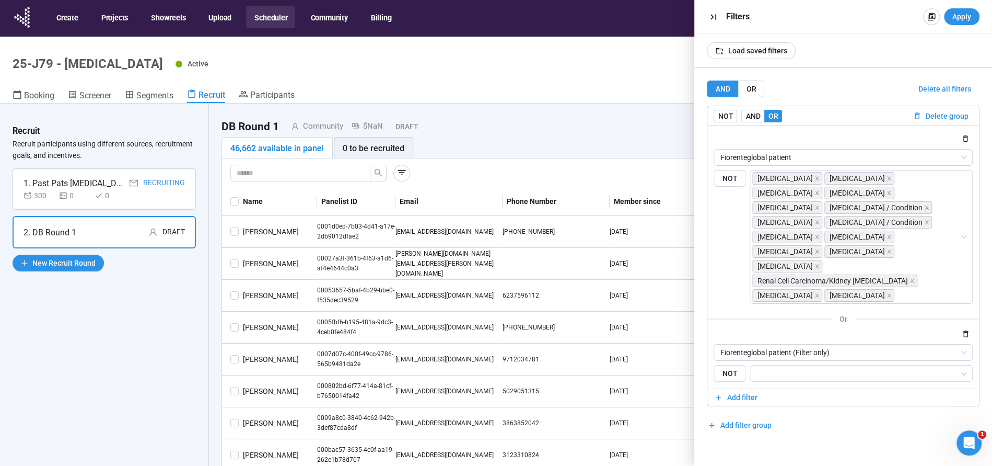
click at [703, 290] on div "AND OR Delete all filters NOT AND OR Delete group Fiorenteglobal patient {"type…" at bounding box center [843, 267] width 298 height 398
click at [781, 367] on input "search" at bounding box center [858, 373] width 203 height 13
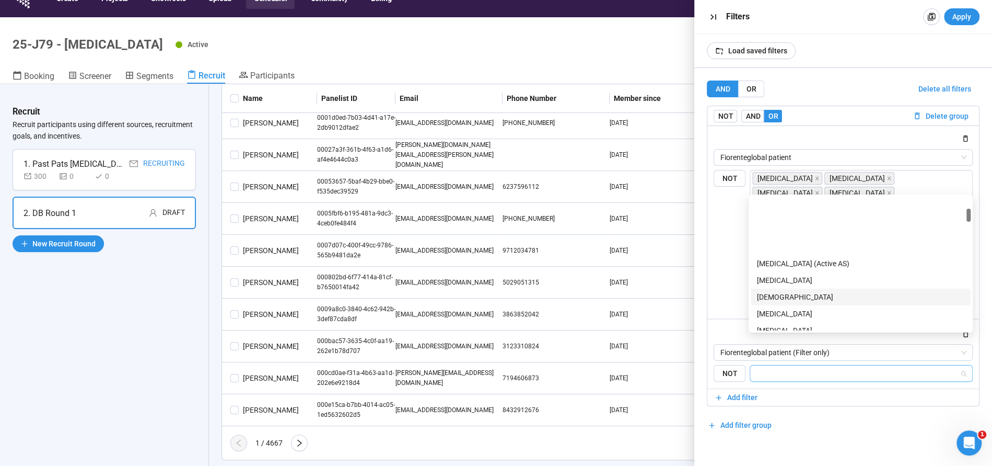
scroll to position [116, 0]
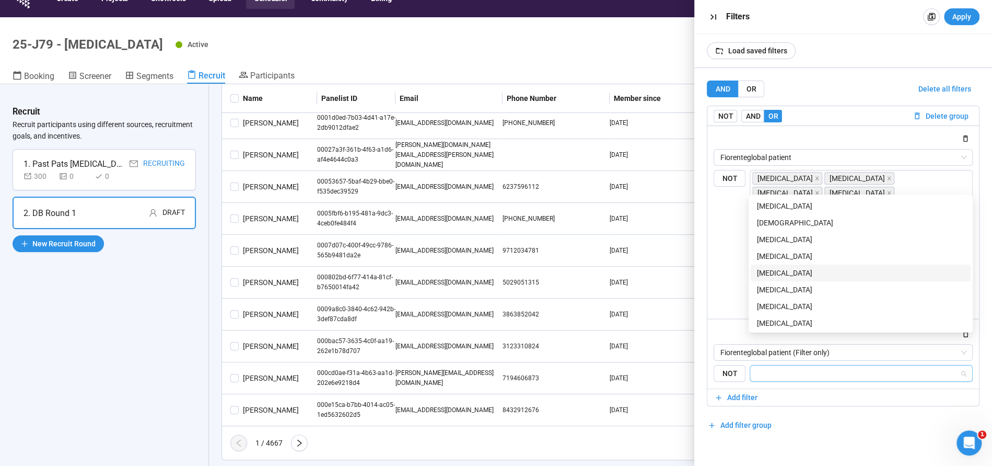
click at [778, 269] on div "Bladder Cancer" at bounding box center [860, 272] width 207 height 11
click at [768, 304] on div "Breast Cancer" at bounding box center [860, 305] width 207 height 11
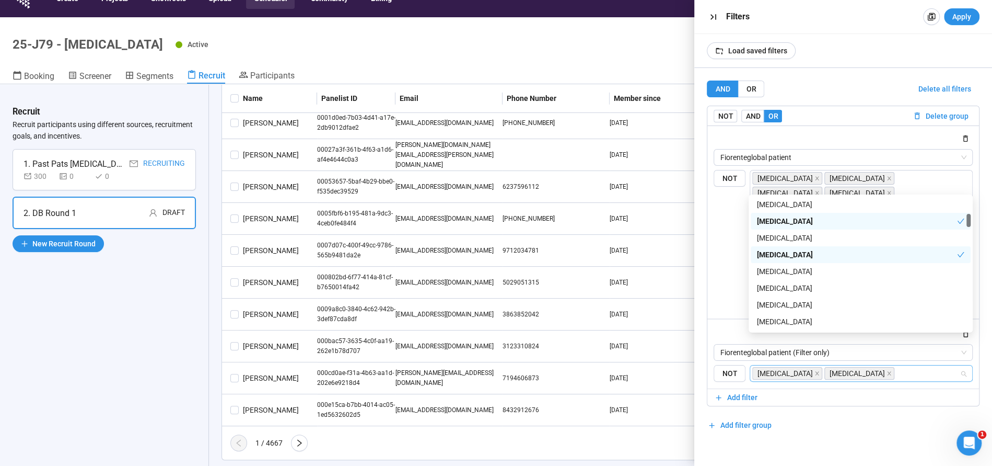
scroll to position [169, 0]
click at [782, 288] on div "Cancer" at bounding box center [860, 286] width 207 height 11
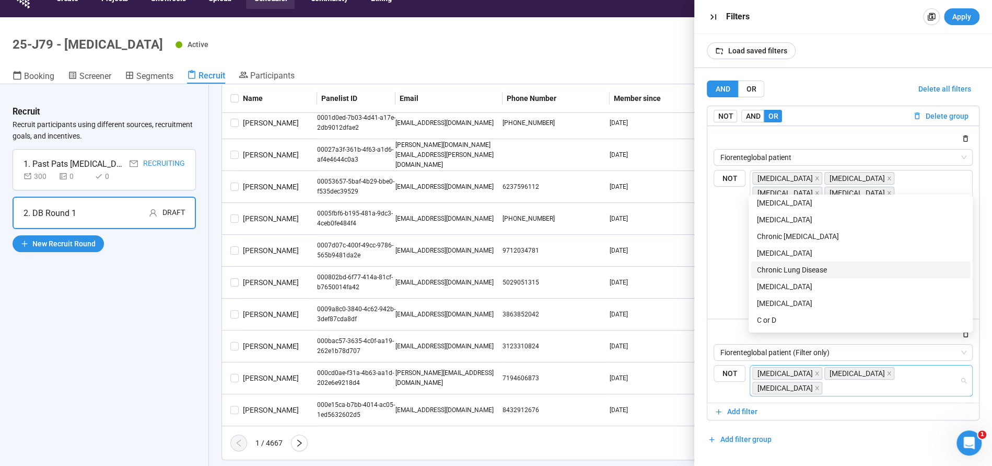
scroll to position [252, 0]
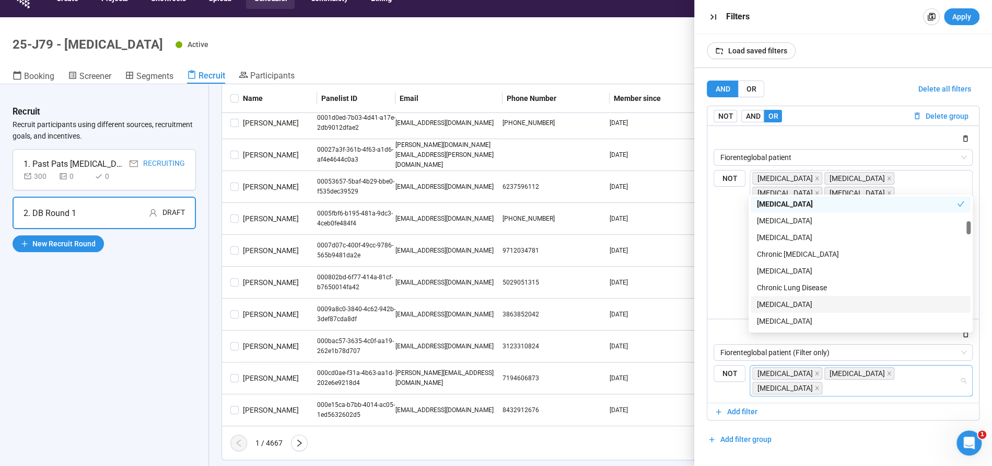
click at [780, 305] on div "Colon cancer" at bounding box center [860, 303] width 207 height 11
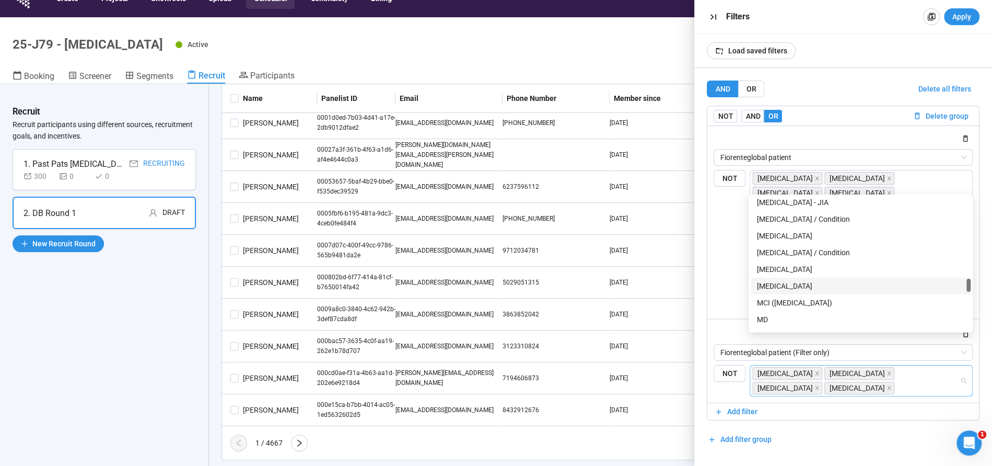
scroll to position [956, 0]
click at [785, 239] on div "Liver cancer" at bounding box center [860, 234] width 207 height 11
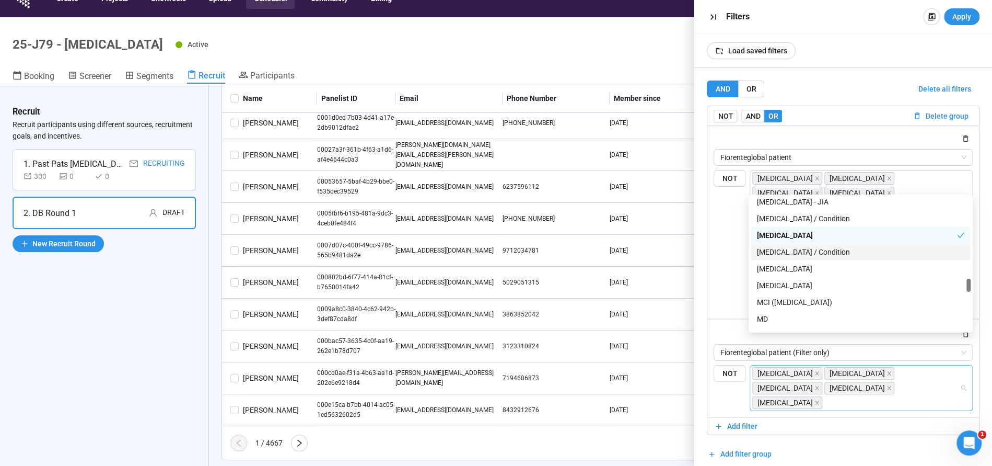
click at [784, 249] on div "Liver Disease / Condition" at bounding box center [860, 251] width 207 height 11
click at [779, 269] on div "Lung Cancer" at bounding box center [860, 268] width 207 height 11
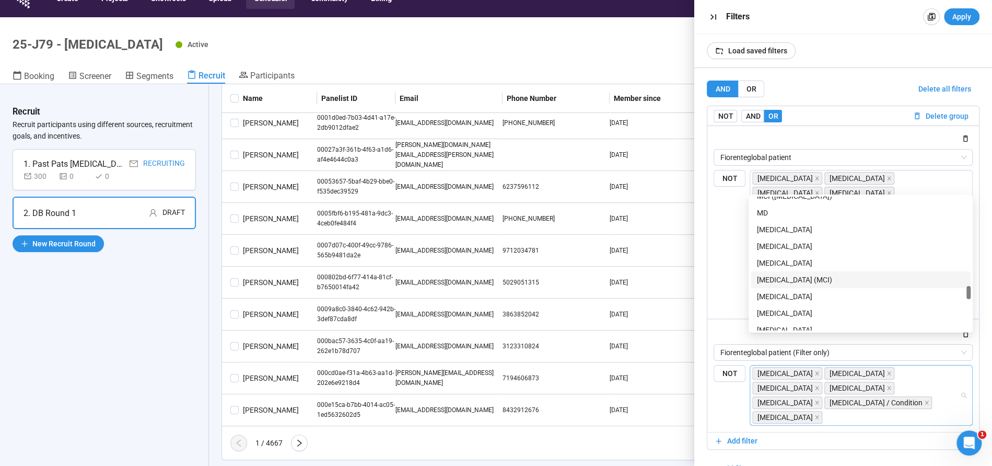
scroll to position [1064, 0]
click at [778, 228] on div "Melanoma" at bounding box center [860, 227] width 207 height 11
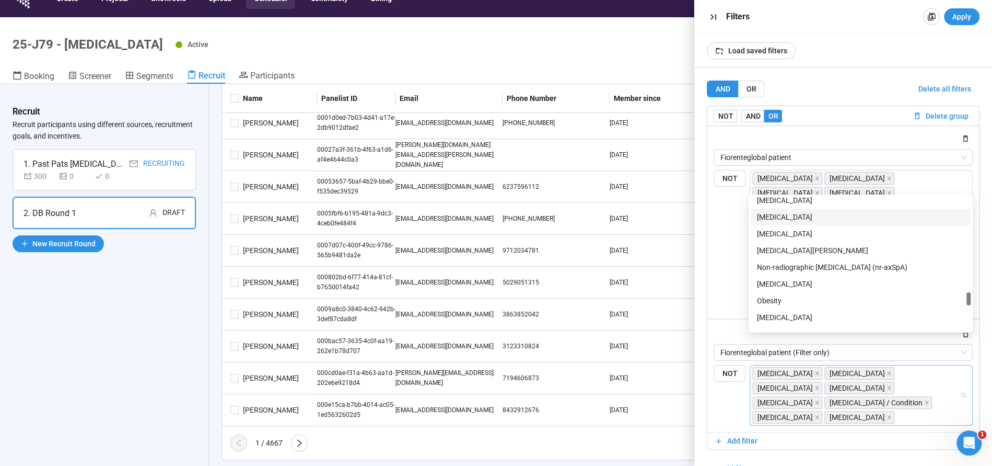
scroll to position [1161, 0]
click at [811, 282] on div "Non-Small Cell Lung Cancer" at bounding box center [860, 280] width 207 height 11
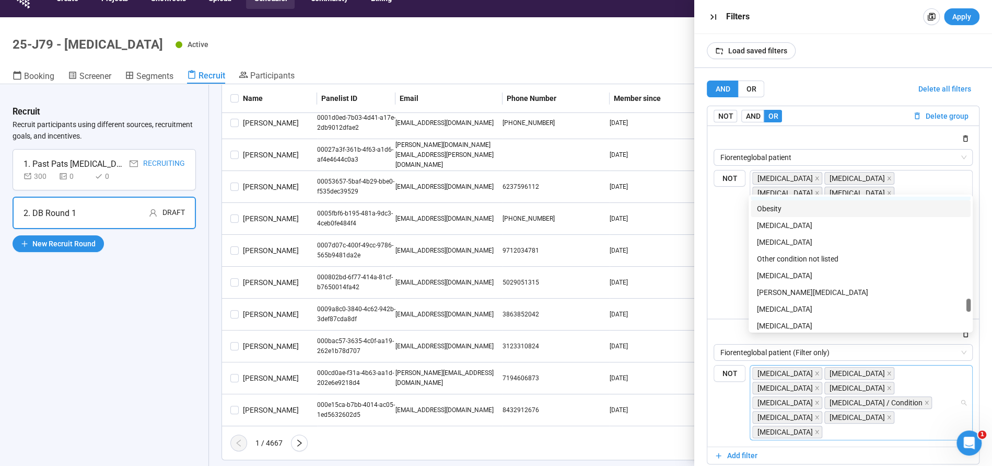
scroll to position [1253, 0]
click at [779, 268] on div "Pancreatic Cancer" at bounding box center [860, 272] width 207 height 11
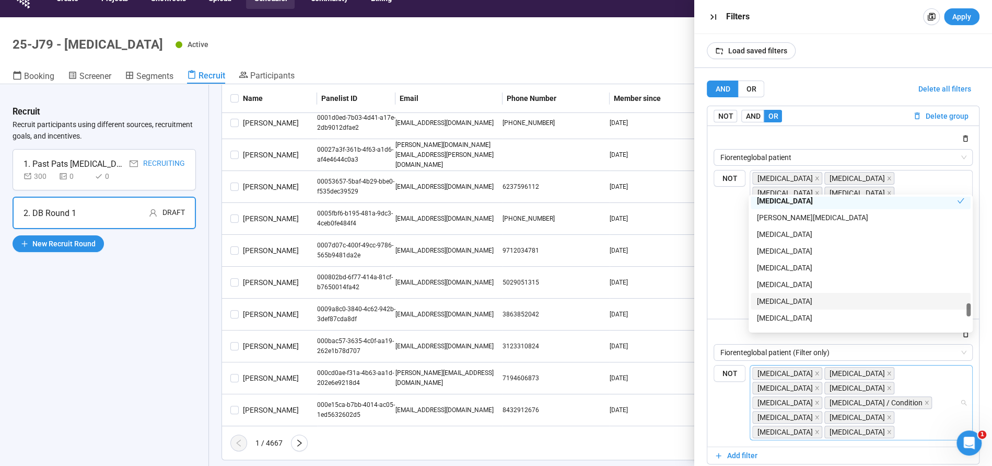
scroll to position [1325, 0]
click at [795, 254] on div "Prostate cancer" at bounding box center [860, 250] width 207 height 11
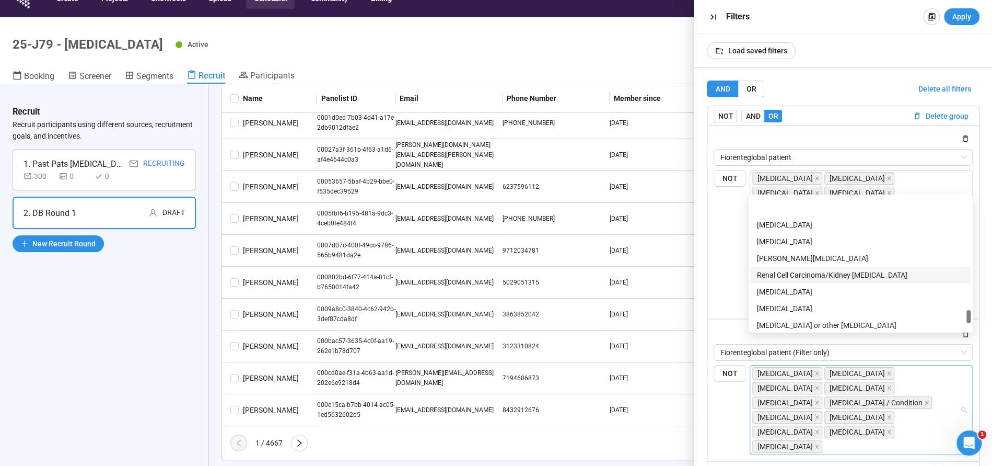
scroll to position [1434, 0]
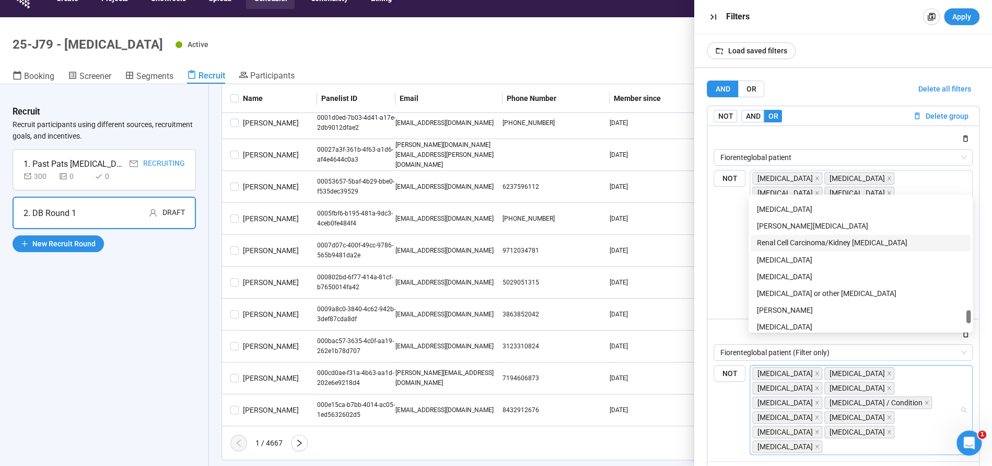
click at [790, 241] on div "Renal Cell Carcinoma/Kidney Cancer" at bounding box center [860, 242] width 207 height 11
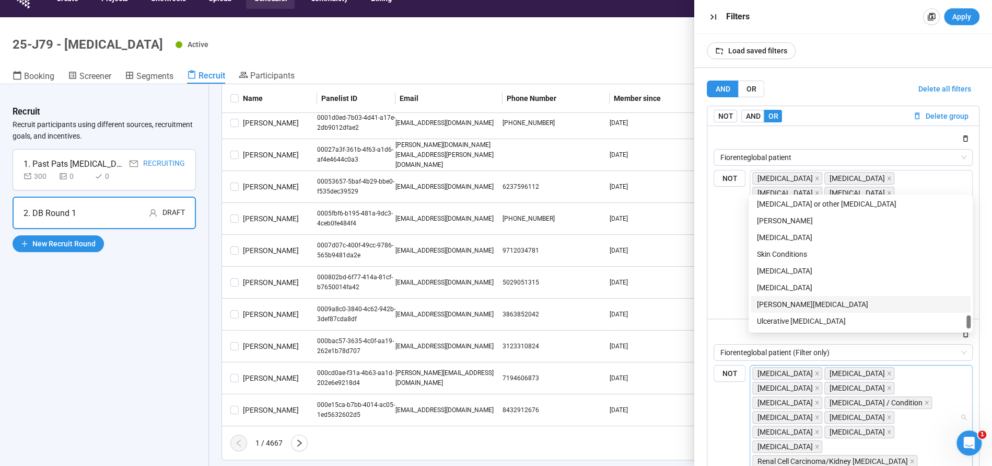
scroll to position [1522, 0]
click at [775, 237] on div "Skin Cancer" at bounding box center [860, 236] width 207 height 11
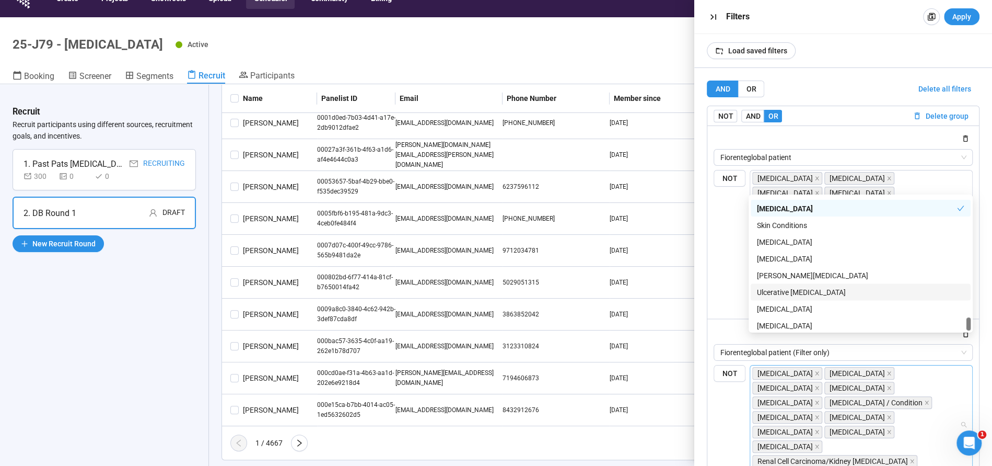
scroll to position [1555, 0]
click at [782, 259] on div "Small Cell Lung Cancer" at bounding box center [860, 254] width 207 height 11
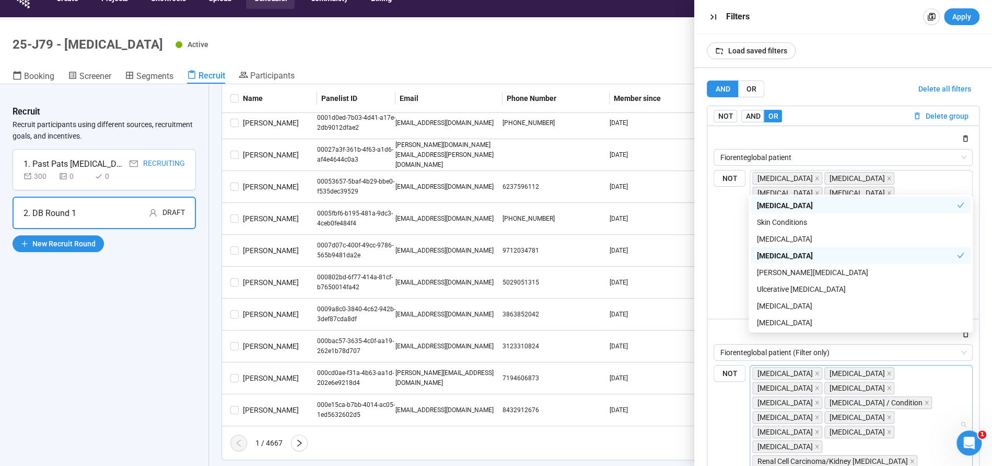
click at [958, 22] on span "Apply" at bounding box center [961, 16] width 19 height 11
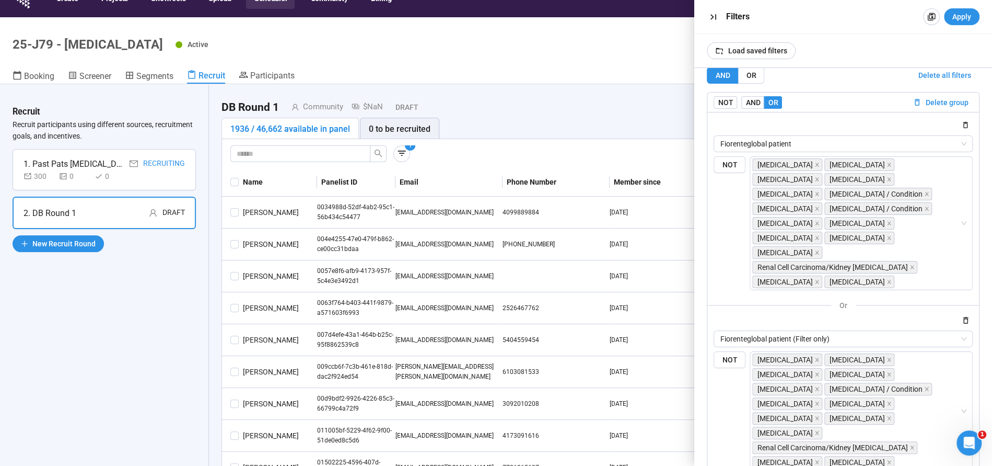
scroll to position [0, 0]
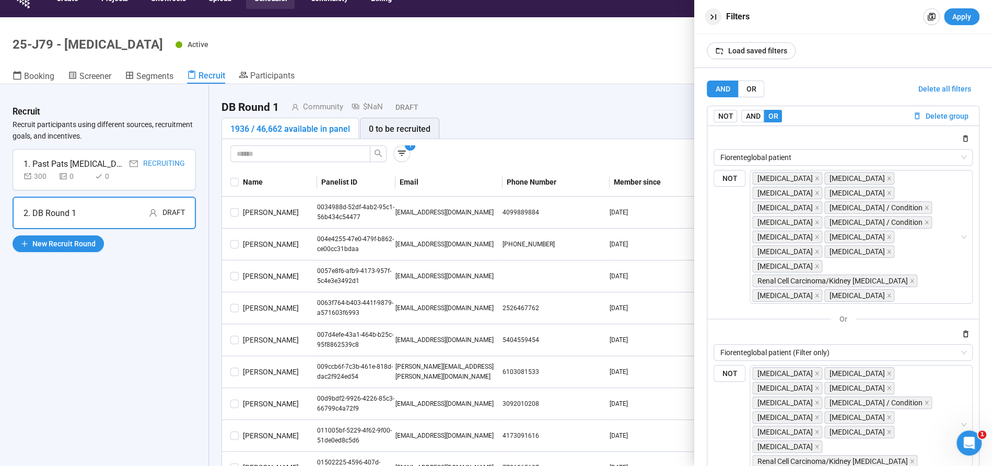
click at [714, 15] on icon "button" at bounding box center [713, 16] width 11 height 11
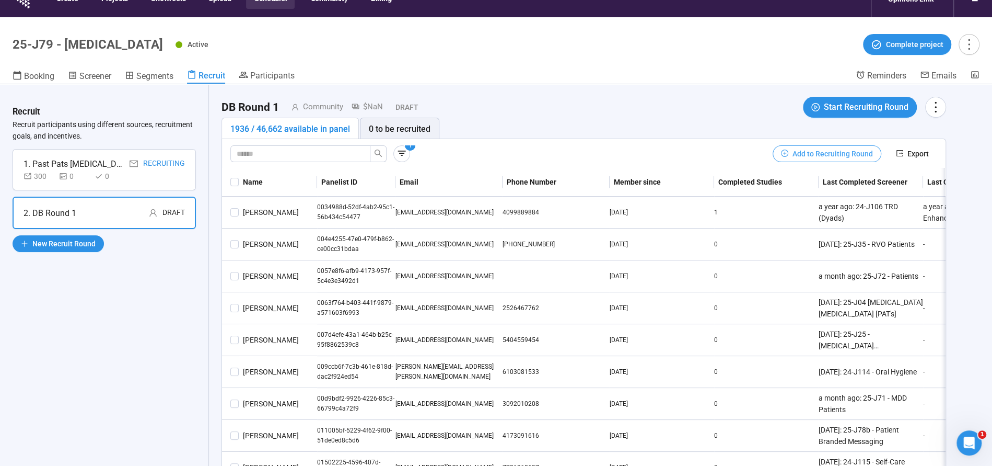
click at [858, 152] on span "Add to Recruiting Round" at bounding box center [833, 153] width 80 height 11
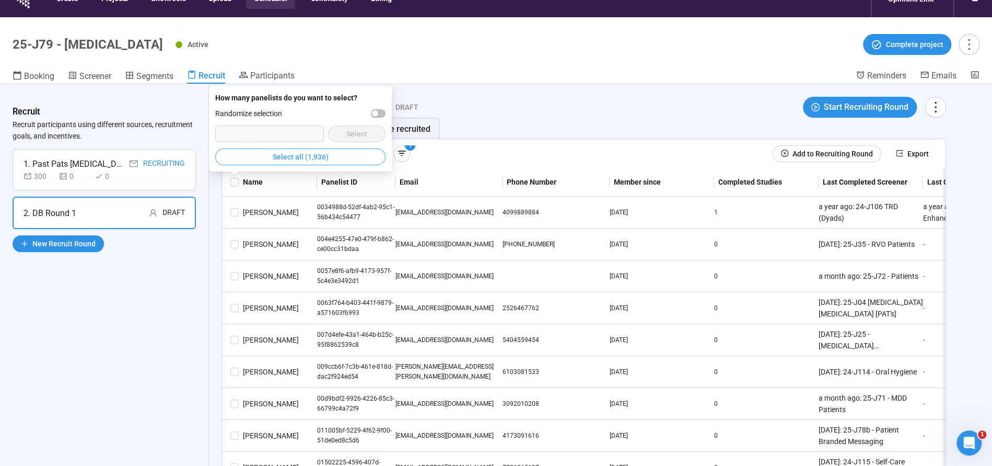
click at [280, 154] on span "Select all (1,936)" at bounding box center [301, 156] width 56 height 11
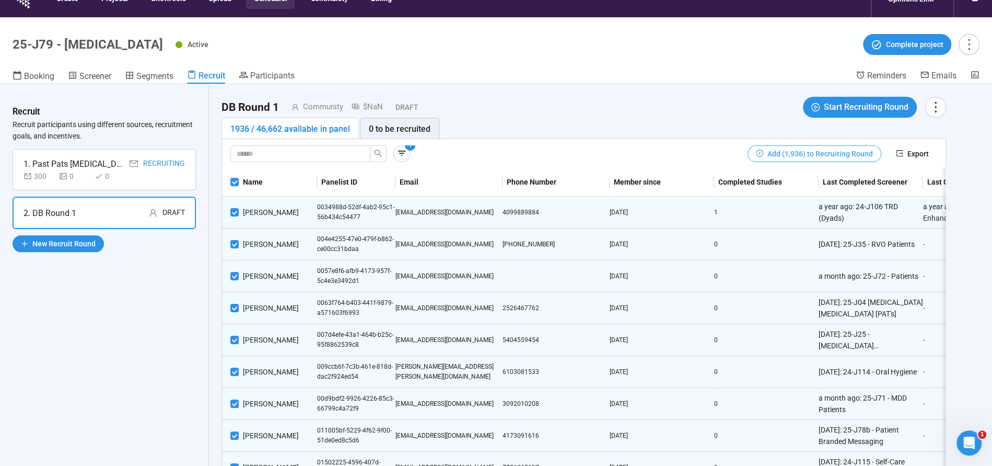
click at [830, 154] on span "Add (1,936) to Recruiting Round" at bounding box center [820, 153] width 106 height 11
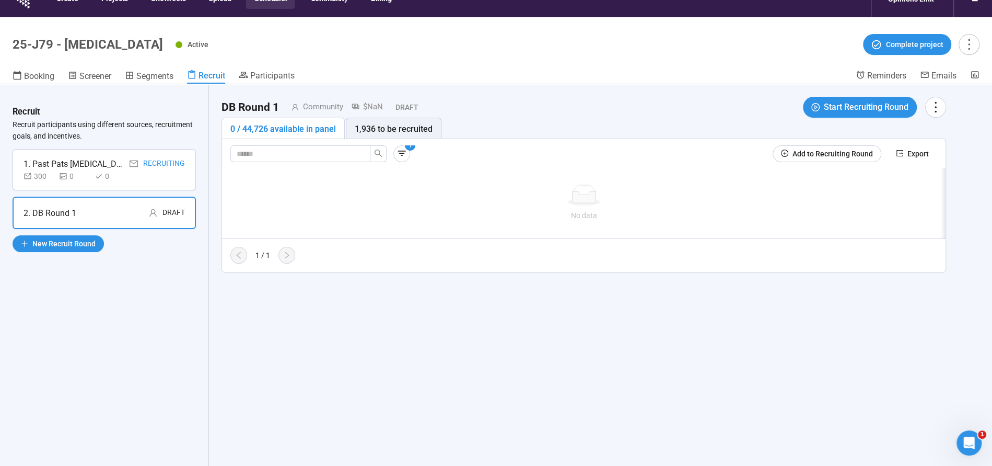
click at [127, 176] on div "300 0 0" at bounding box center [104, 175] width 161 height 11
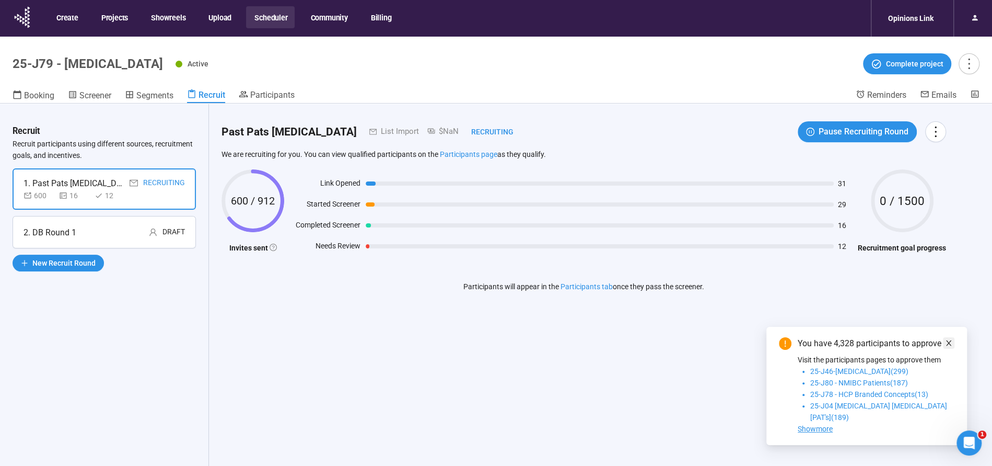
click at [947, 346] on icon "close" at bounding box center [948, 342] width 7 height 7
click at [948, 345] on icon "close" at bounding box center [948, 342] width 5 height 5
click at [71, 228] on div "2. DB Round 1" at bounding box center [50, 232] width 53 height 13
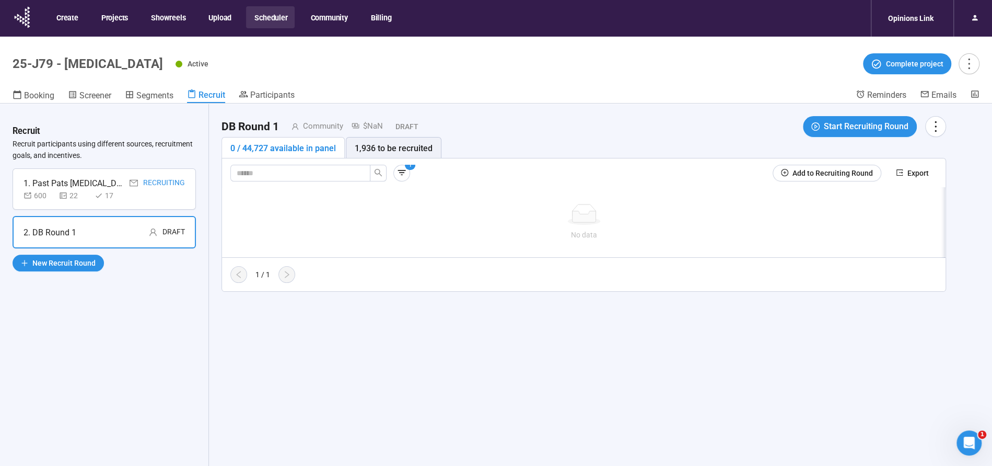
click at [128, 197] on div "600 22 17" at bounding box center [104, 195] width 161 height 11
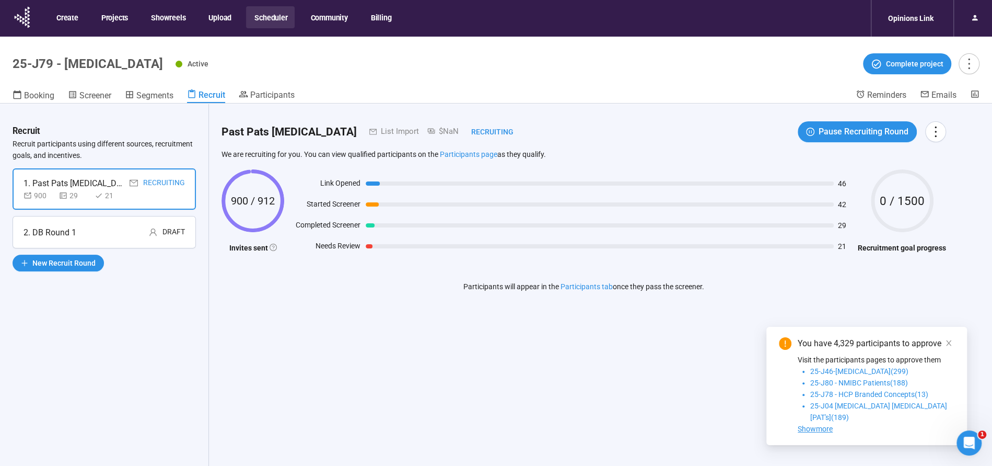
click at [97, 238] on div "2. DB Round 1 Draft" at bounding box center [104, 232] width 183 height 32
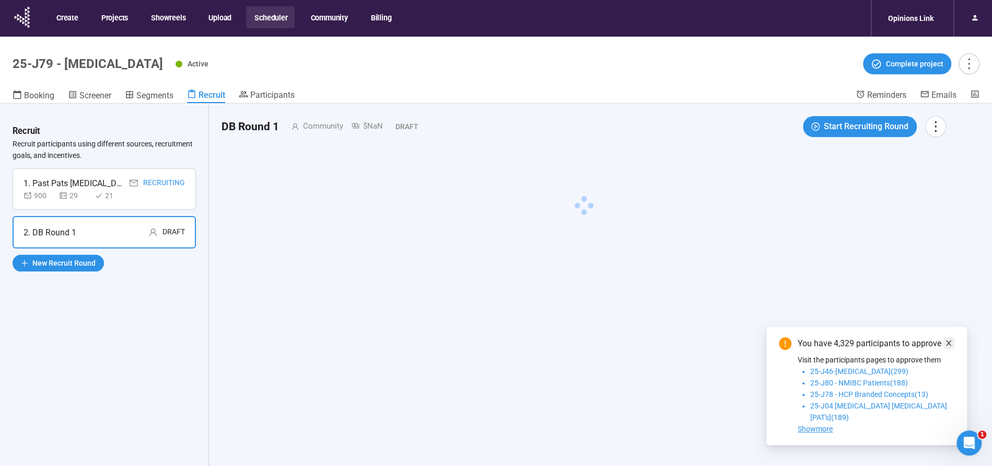
click at [949, 345] on icon "close" at bounding box center [948, 342] width 5 height 5
click at [948, 346] on icon "close" at bounding box center [948, 342] width 7 height 7
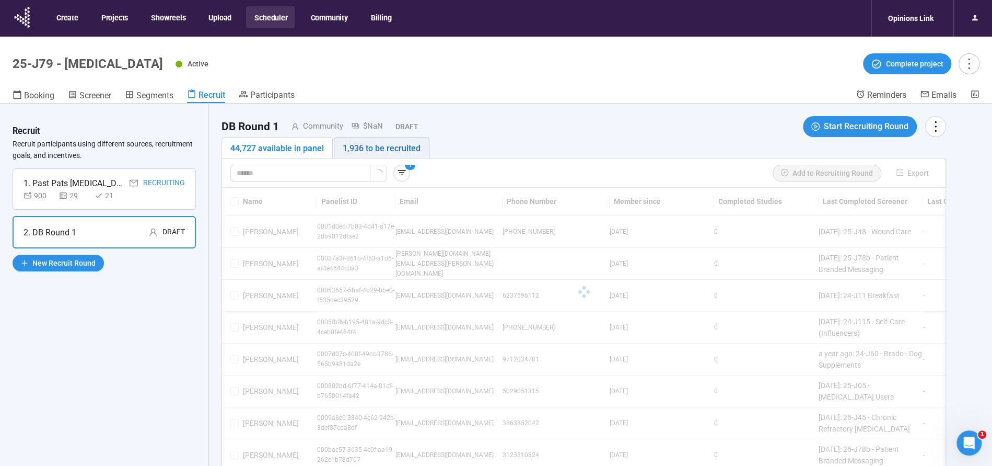
click at [387, 147] on div "1,936 to be recruited" at bounding box center [382, 148] width 78 height 13
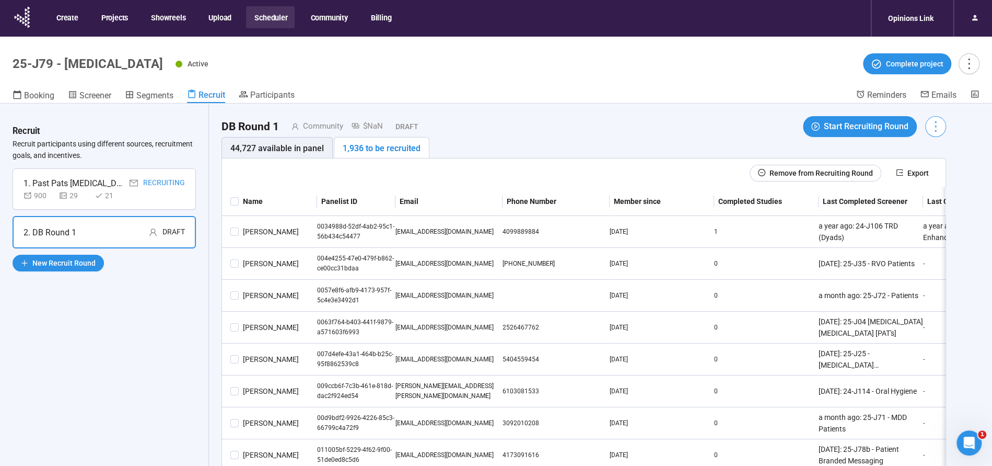
click at [937, 125] on icon "more" at bounding box center [935, 126] width 14 height 14
click at [934, 130] on icon "more" at bounding box center [935, 126] width 14 height 14
click at [915, 167] on span "Edit invitation email" at bounding box center [905, 165] width 63 height 11
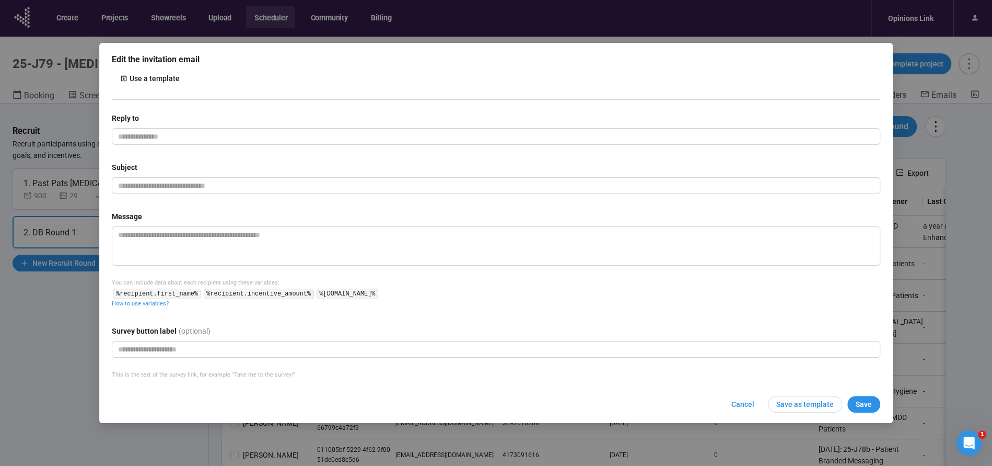
click at [219, 148] on div "Reply to Subject Message You can include data about each recipient using these …" at bounding box center [496, 210] width 769 height 196
click at [225, 138] on input "email" at bounding box center [496, 136] width 769 height 17
click at [229, 137] on input "email" at bounding box center [496, 136] width 769 height 17
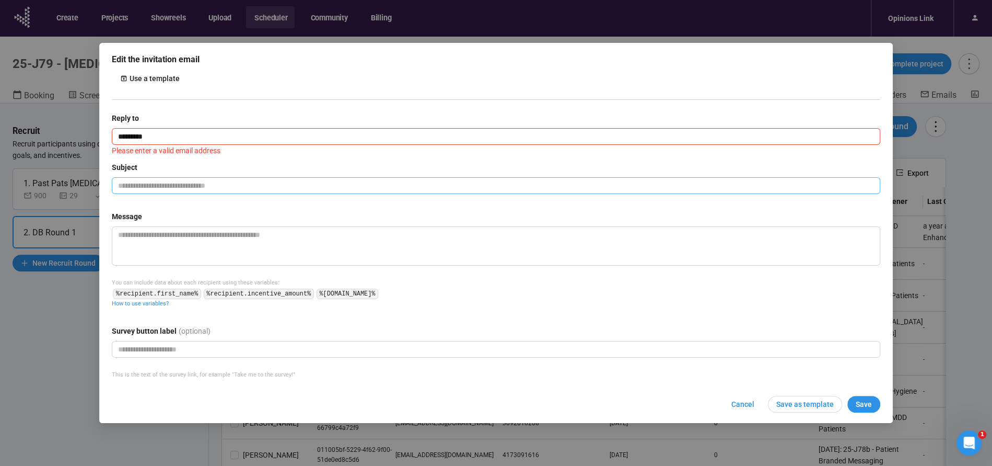
click at [253, 183] on input "text" at bounding box center [496, 185] width 769 height 17
type input "**********"
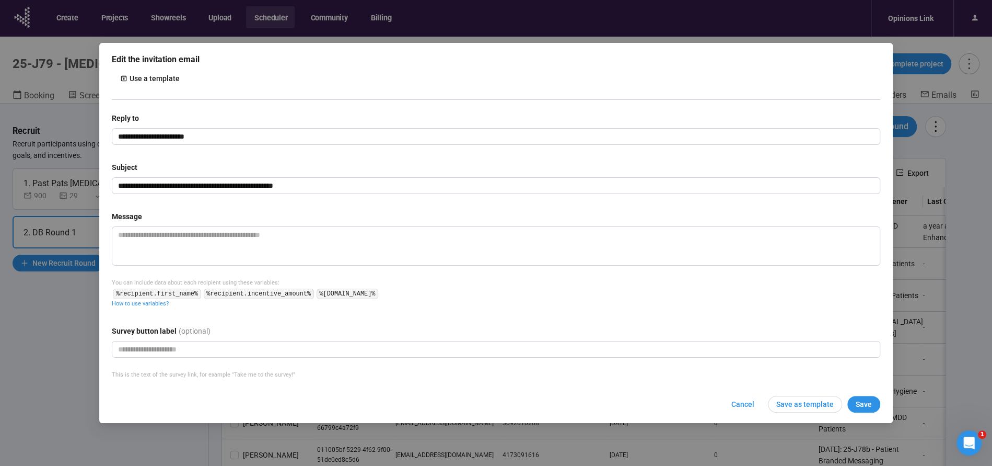
drag, startPoint x: 215, startPoint y: 182, endPoint x: 244, endPoint y: 196, distance: 31.8
click at [215, 182] on input "**********" at bounding box center [496, 185] width 769 height 17
drag, startPoint x: 294, startPoint y: 185, endPoint x: 406, endPoint y: 184, distance: 111.8
click at [404, 187] on input "**********" at bounding box center [496, 185] width 769 height 17
type input "**********"
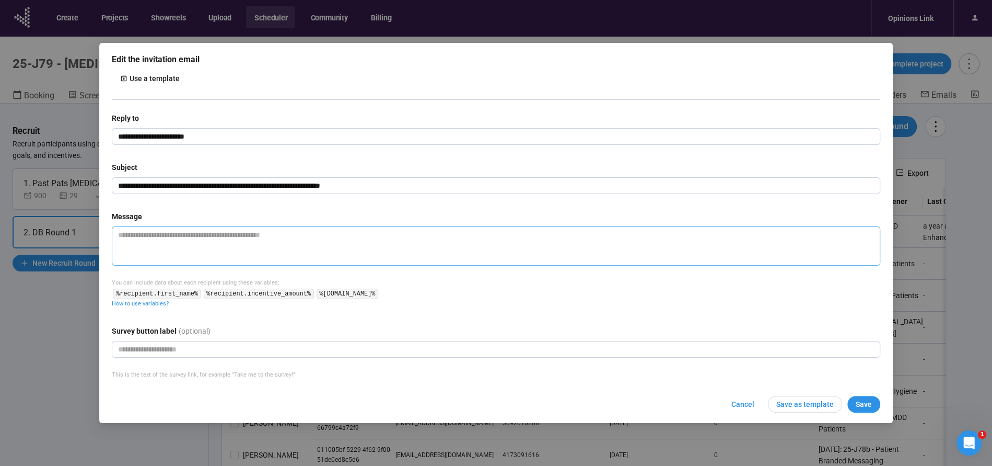
click at [197, 243] on textarea at bounding box center [496, 245] width 769 height 39
paste textarea "**********"
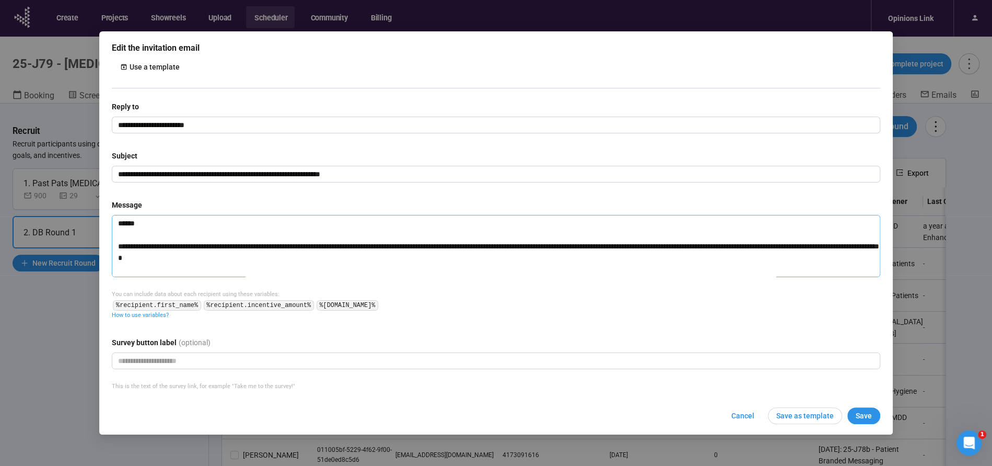
type textarea "**********"
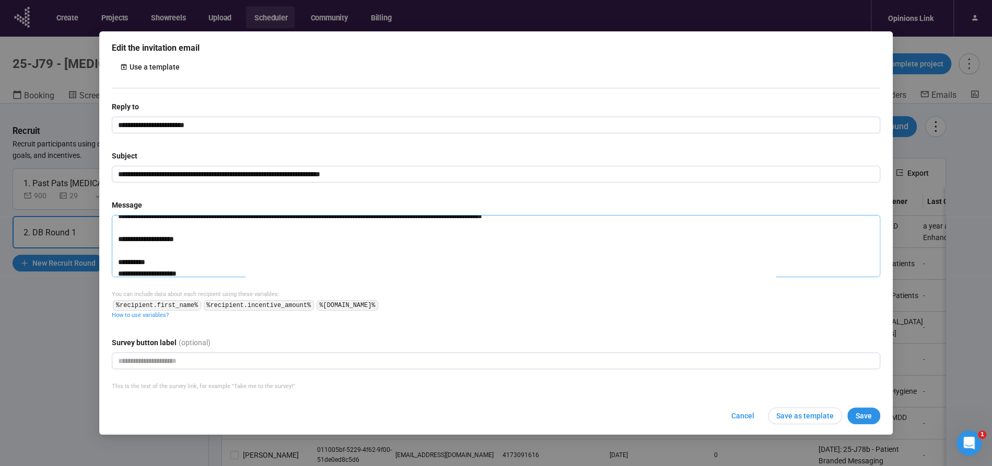
drag, startPoint x: 203, startPoint y: 243, endPoint x: 87, endPoint y: 237, distance: 115.6
click at [87, 240] on div "**********" at bounding box center [496, 233] width 992 height 466
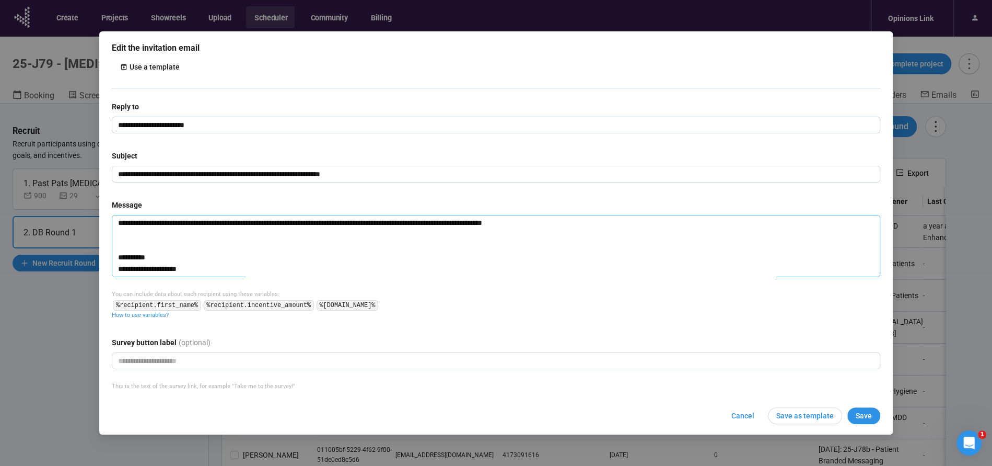
type textarea "**********"
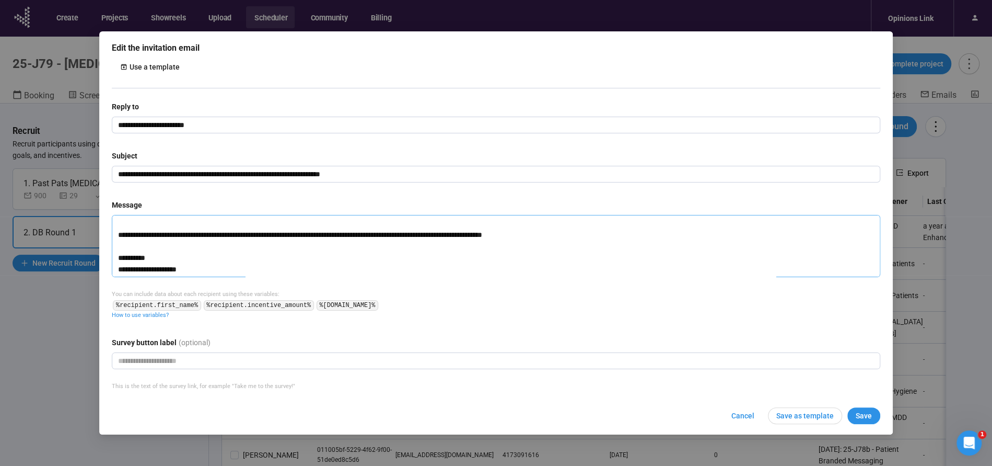
scroll to position [0, 0]
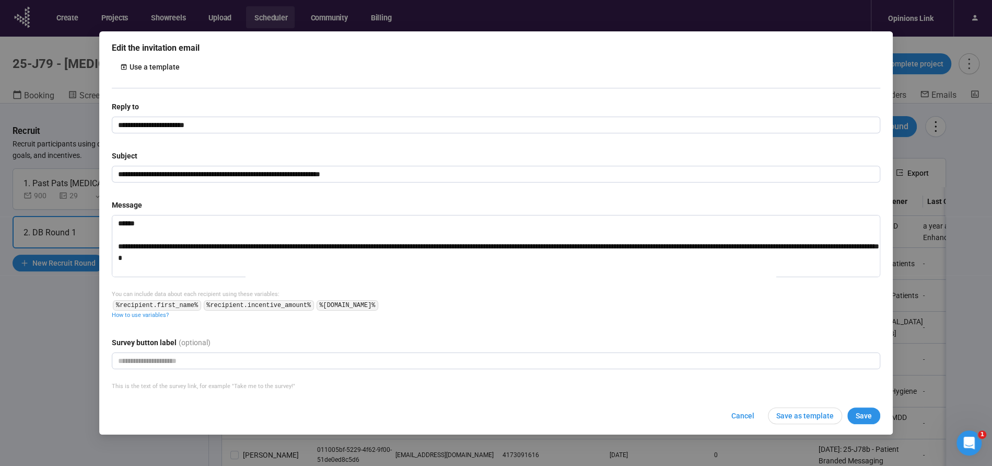
click at [140, 305] on code "%recipient.first_name%" at bounding box center [157, 305] width 88 height 10
drag, startPoint x: 149, startPoint y: 305, endPoint x: 201, endPoint y: 306, distance: 52.3
click at [201, 306] on span "%recipient.first_name%" at bounding box center [157, 304] width 90 height 8
click at [133, 229] on textarea at bounding box center [496, 246] width 769 height 62
copy code "%recipient.first_name%"
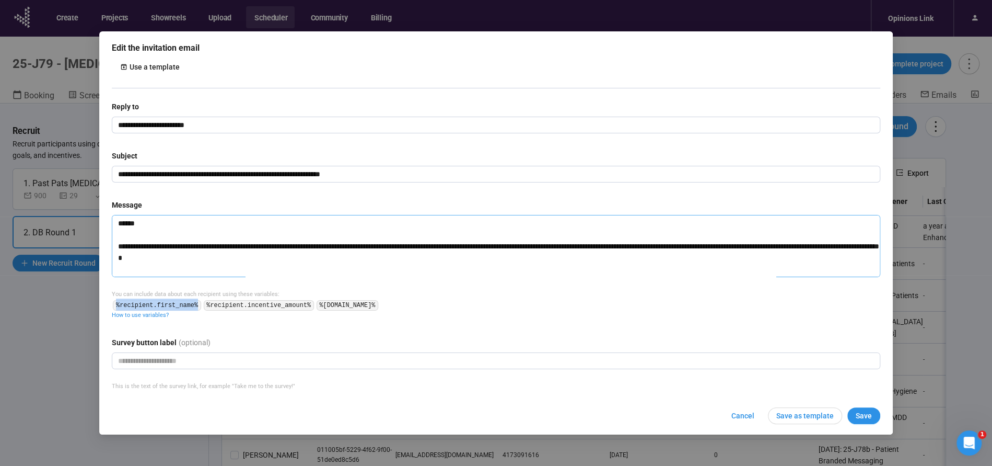
click at [135, 225] on textarea at bounding box center [496, 246] width 769 height 62
type textarea "**********"
paste textarea "*"
type textarea "**********"
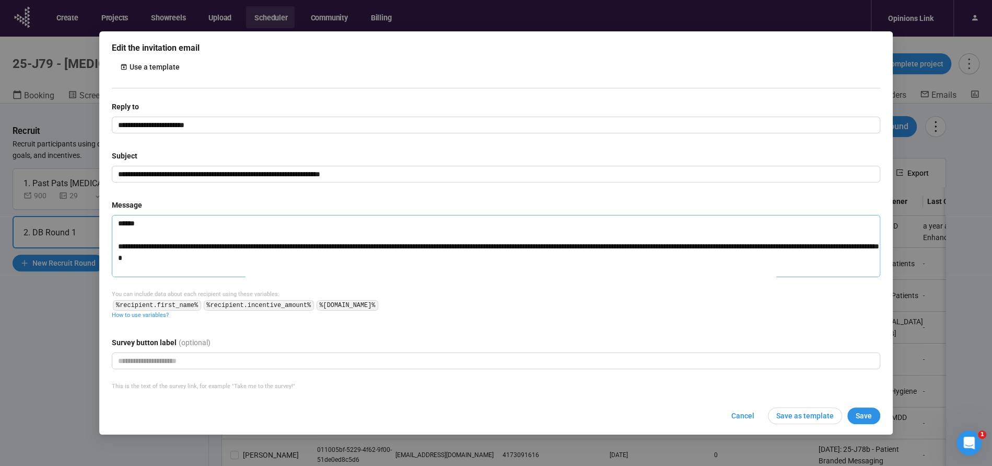
paste textarea "*"
type textarea "**********"
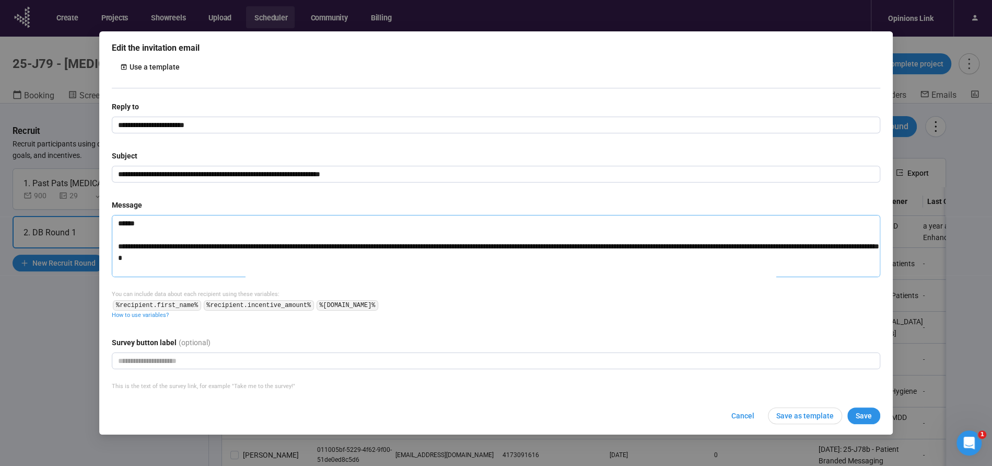
click at [136, 228] on textarea at bounding box center [496, 246] width 769 height 62
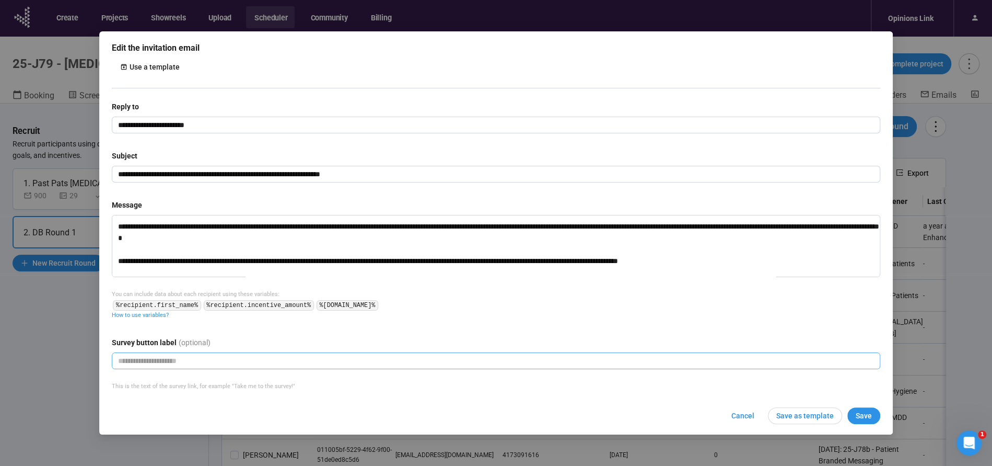
click at [187, 356] on input "text" at bounding box center [496, 360] width 769 height 17
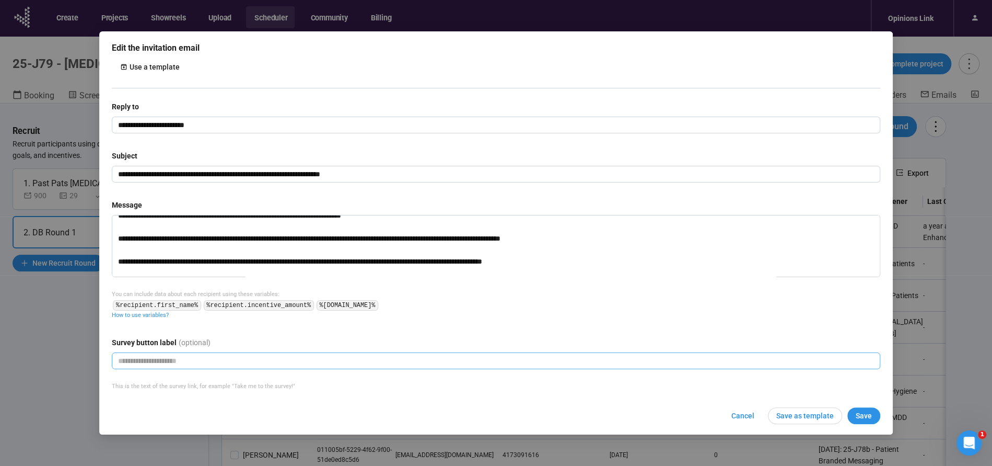
scroll to position [161, 0]
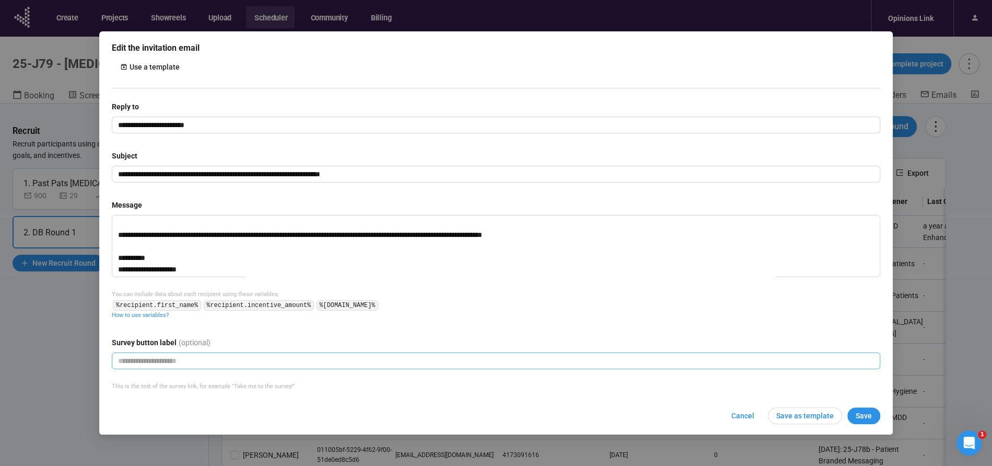
click at [138, 360] on input "text" at bounding box center [496, 360] width 769 height 17
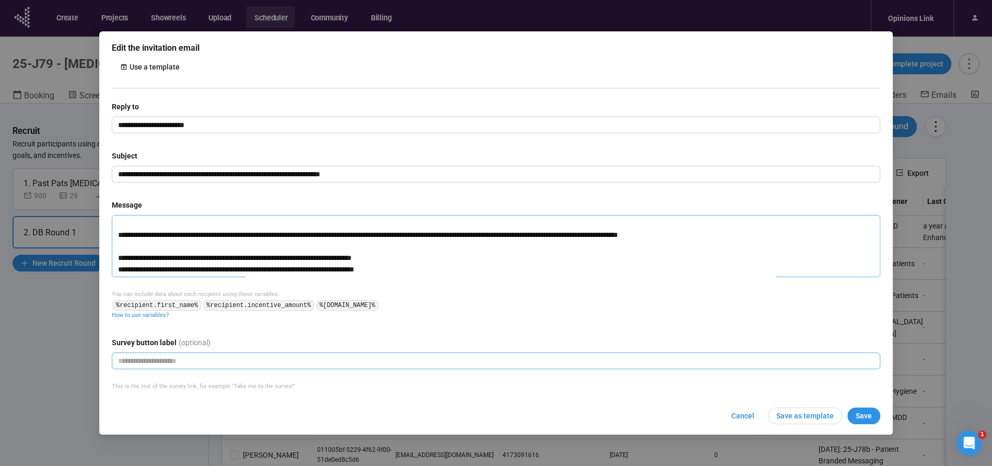
scroll to position [47, 0]
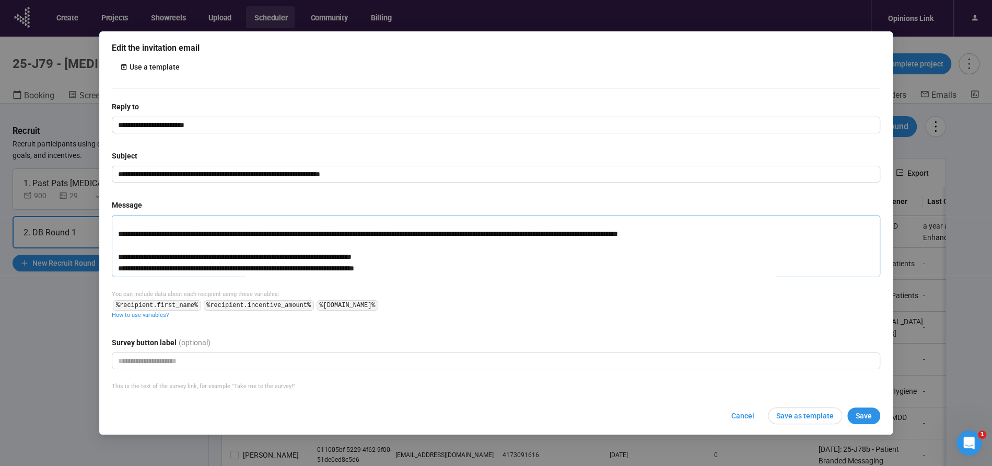
click at [741, 230] on textarea at bounding box center [496, 246] width 769 height 62
click at [132, 359] on input "text" at bounding box center [496, 360] width 769 height 17
type input "**********"
drag, startPoint x: 430, startPoint y: 383, endPoint x: 423, endPoint y: 382, distance: 7.3
click at [430, 383] on div "This is the text of the survey link, for example "Take me to the survey!"" at bounding box center [496, 385] width 769 height 9
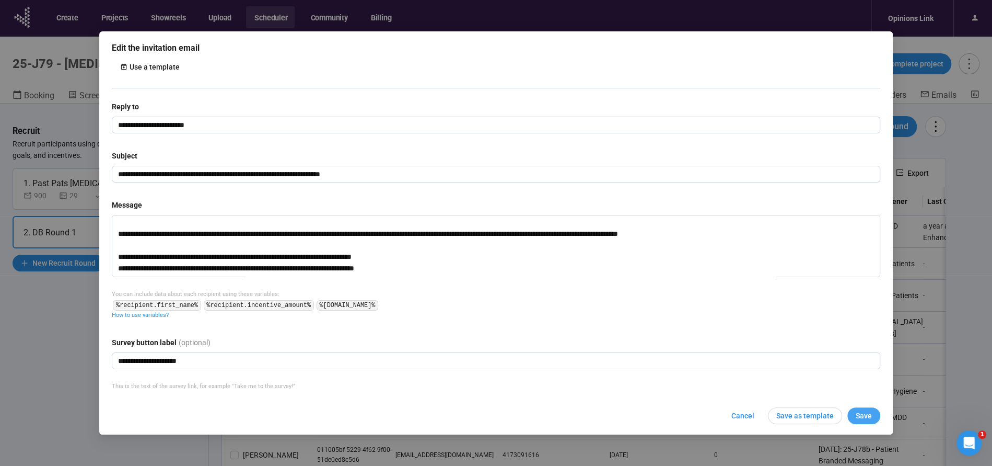
click at [868, 415] on span "Save" at bounding box center [864, 415] width 16 height 11
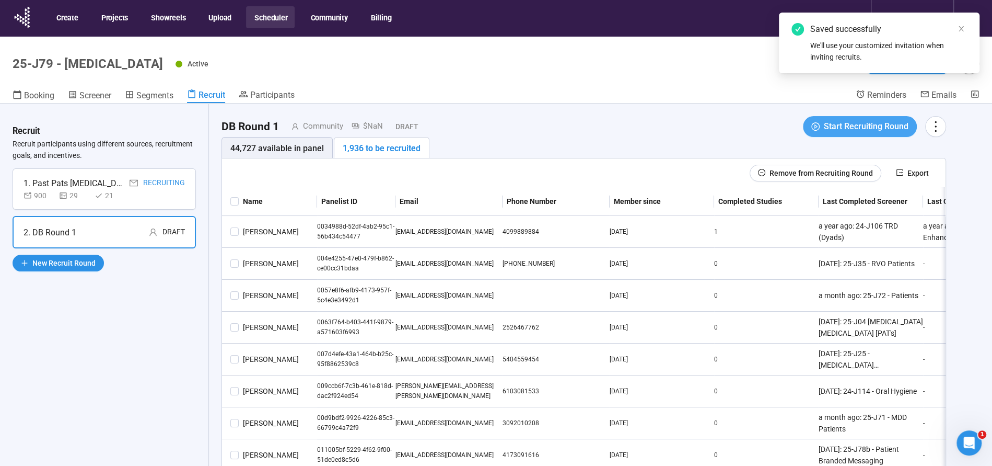
click at [853, 129] on span "Start Recruiting Round" at bounding box center [866, 126] width 85 height 13
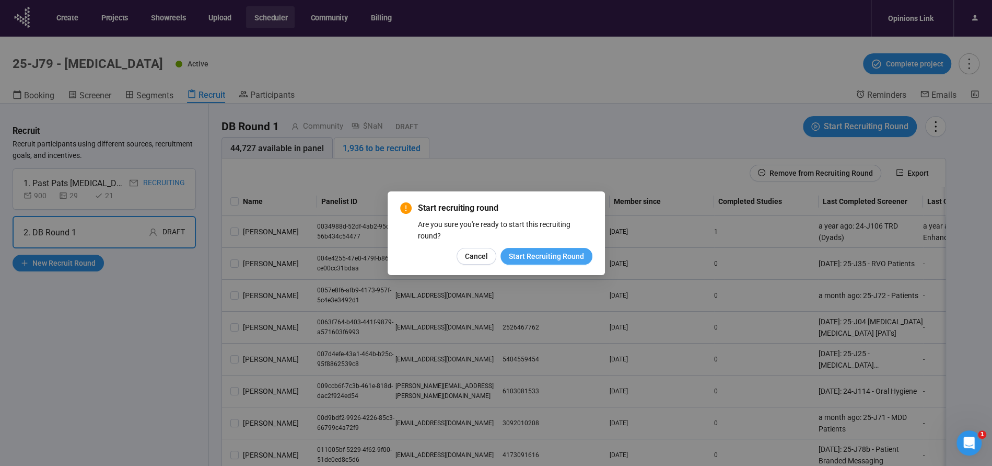
click at [550, 253] on span "Start Recruiting Round" at bounding box center [546, 255] width 75 height 11
